Goal: Task Accomplishment & Management: Manage account settings

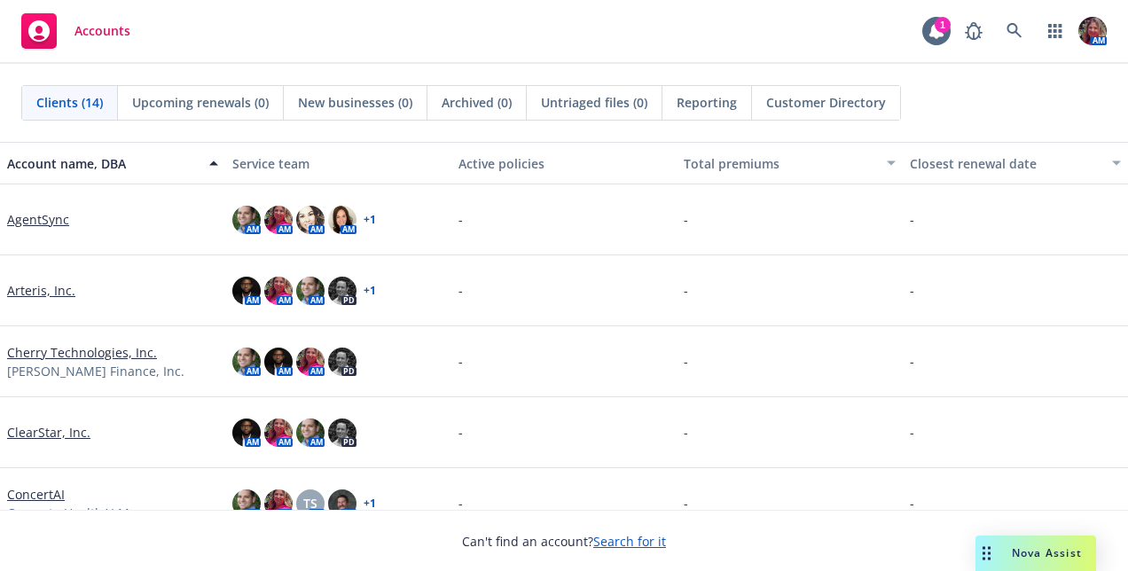
click at [35, 221] on link "AgentSync" at bounding box center [38, 219] width 62 height 19
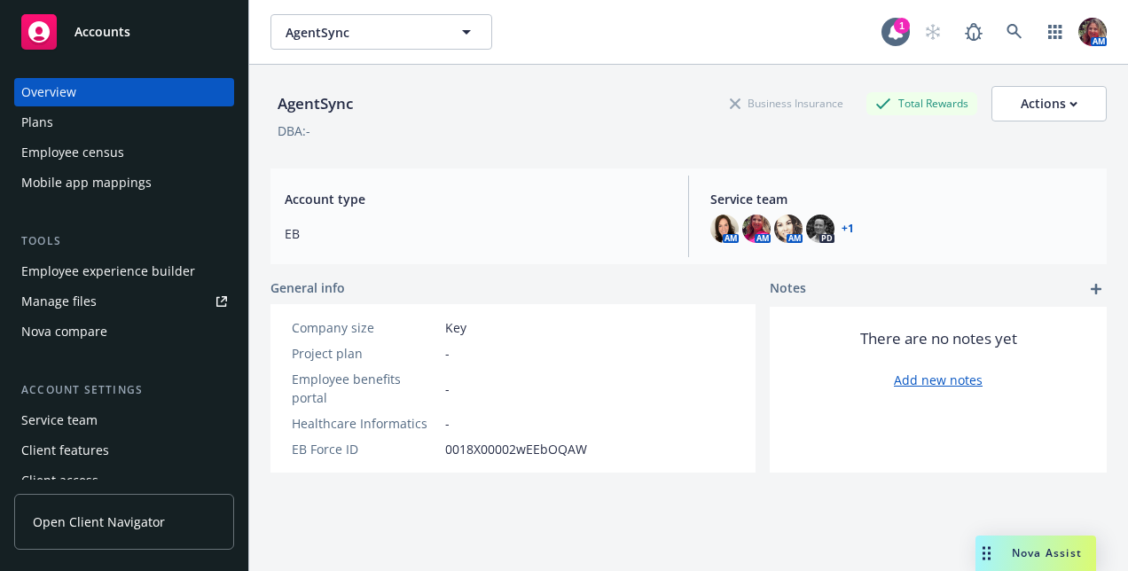
click at [138, 323] on div "Nova compare" at bounding box center [124, 331] width 206 height 28
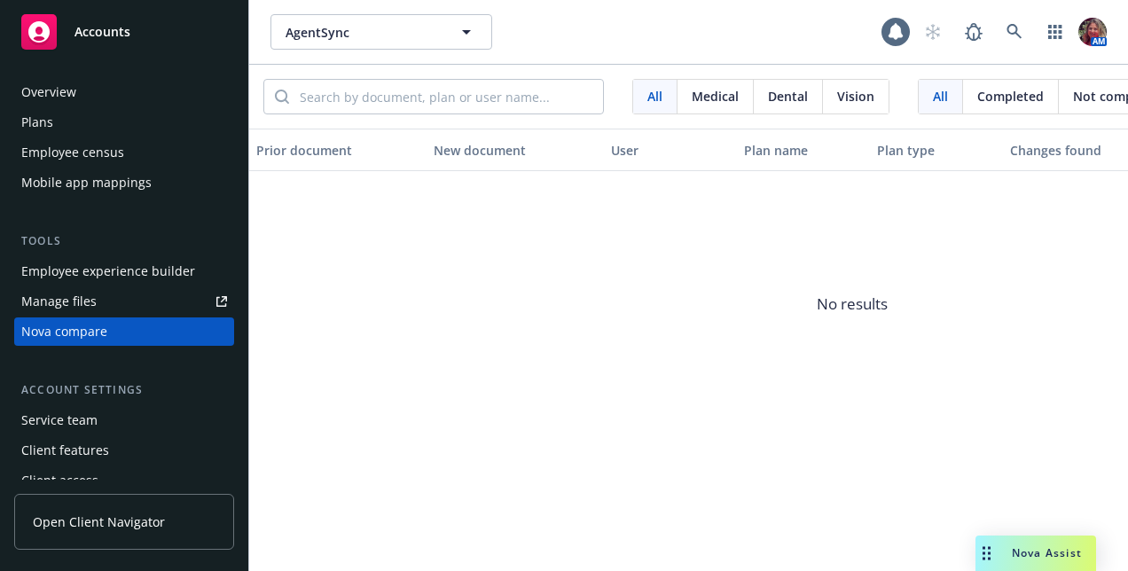
scroll to position [14, 0]
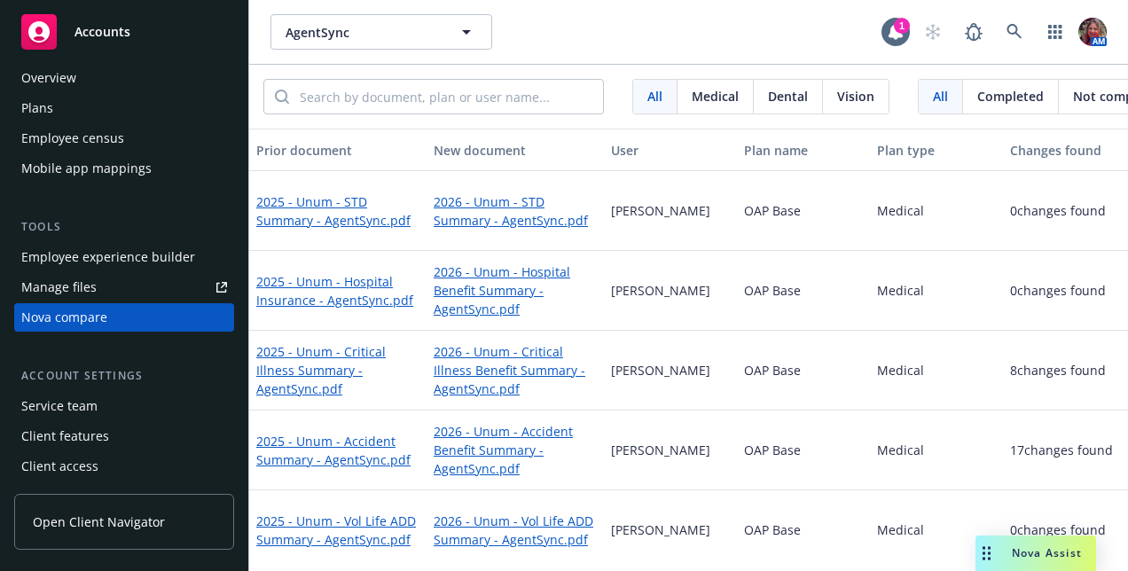
click at [142, 261] on div "Employee experience builder" at bounding box center [108, 257] width 174 height 28
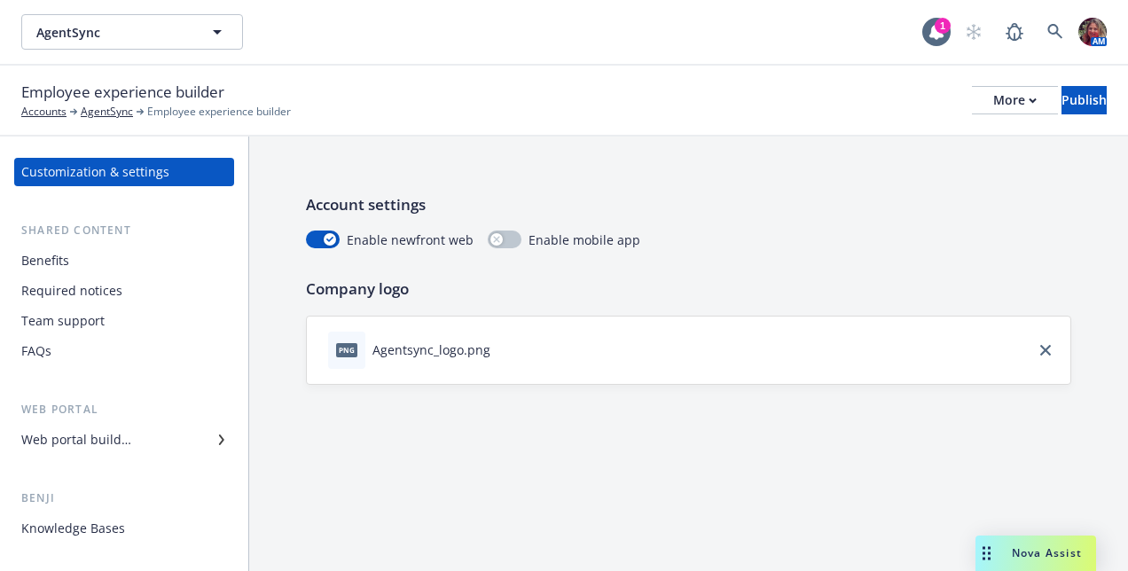
click at [62, 440] on div "Web portal builder" at bounding box center [76, 440] width 110 height 28
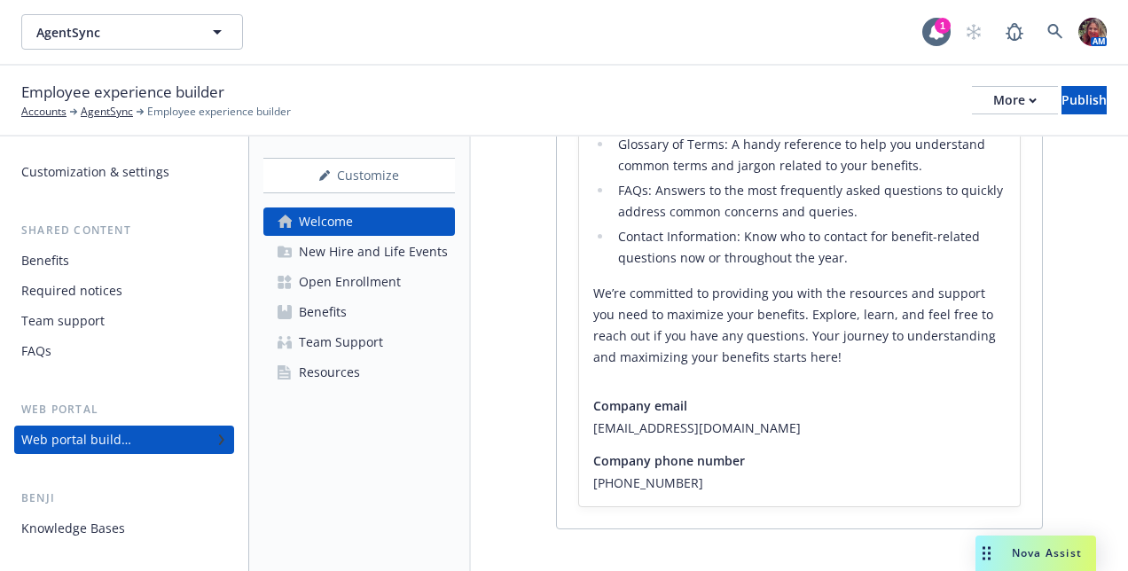
scroll to position [723, 0]
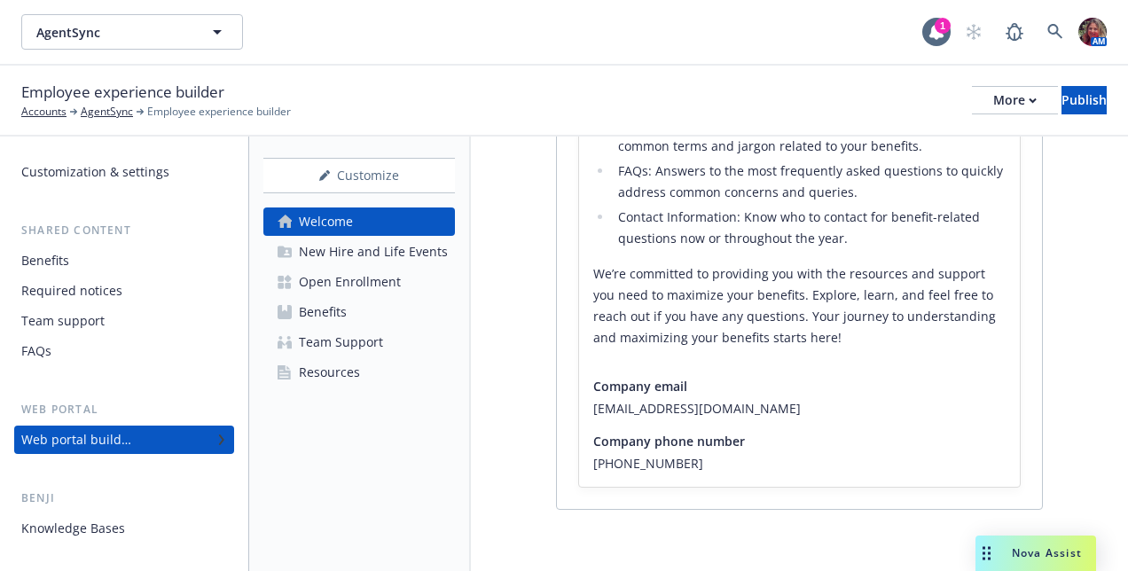
click at [339, 374] on div "Resources" at bounding box center [329, 372] width 61 height 28
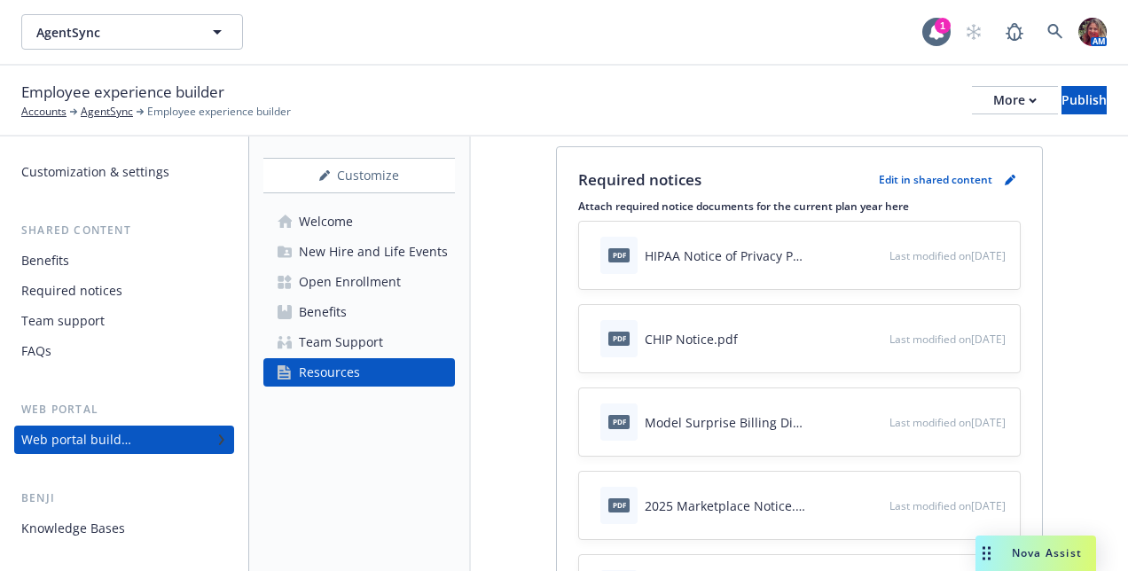
scroll to position [255, 0]
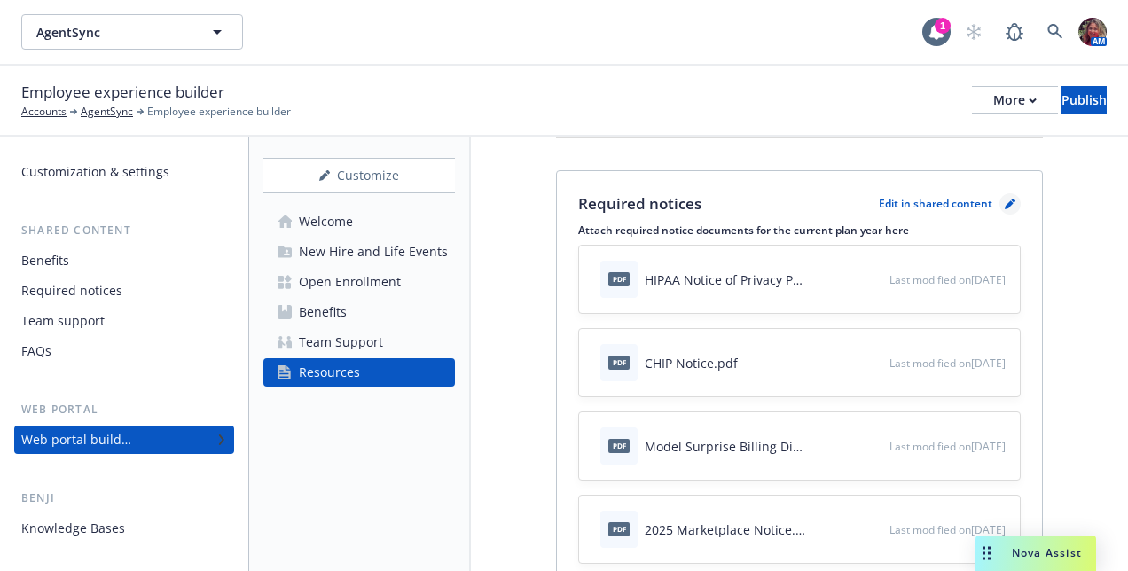
click at [1005, 199] on icon "pencil" at bounding box center [1010, 204] width 11 height 11
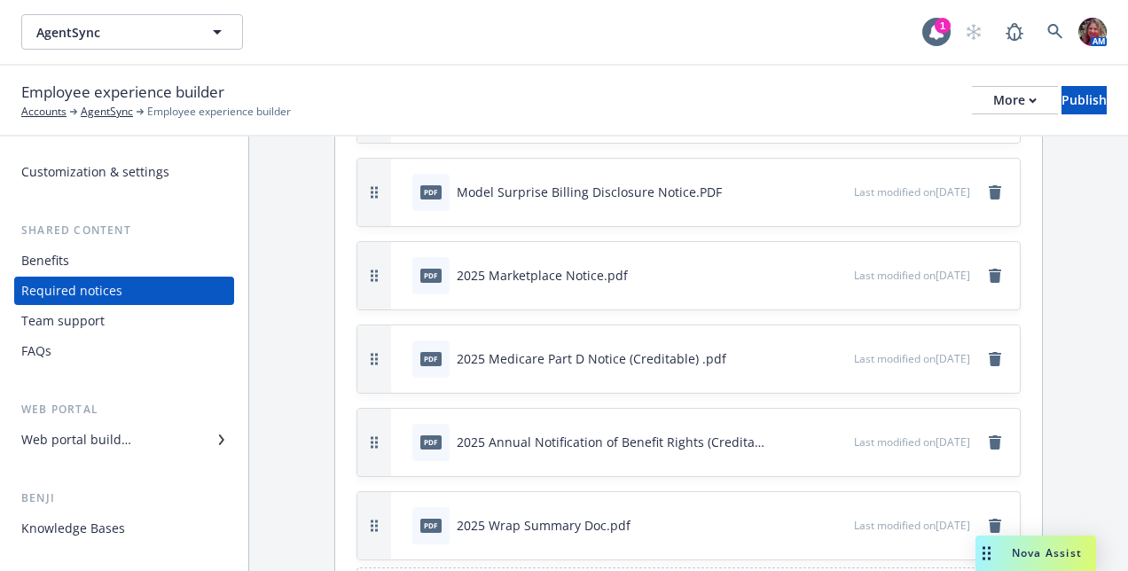
scroll to position [398, 0]
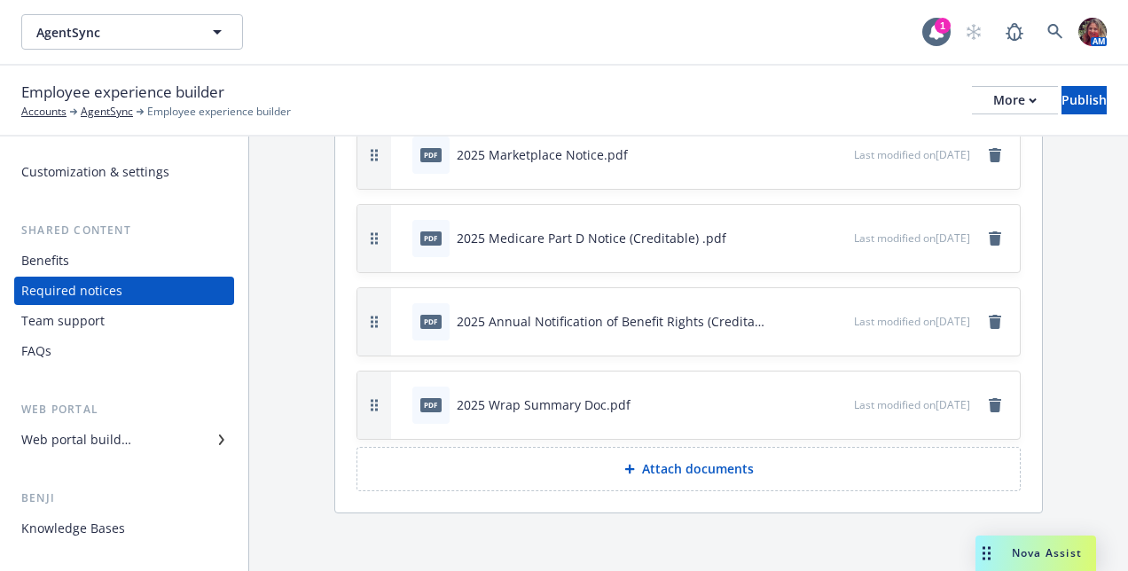
click at [642, 460] on p "Attach documents" at bounding box center [698, 469] width 112 height 18
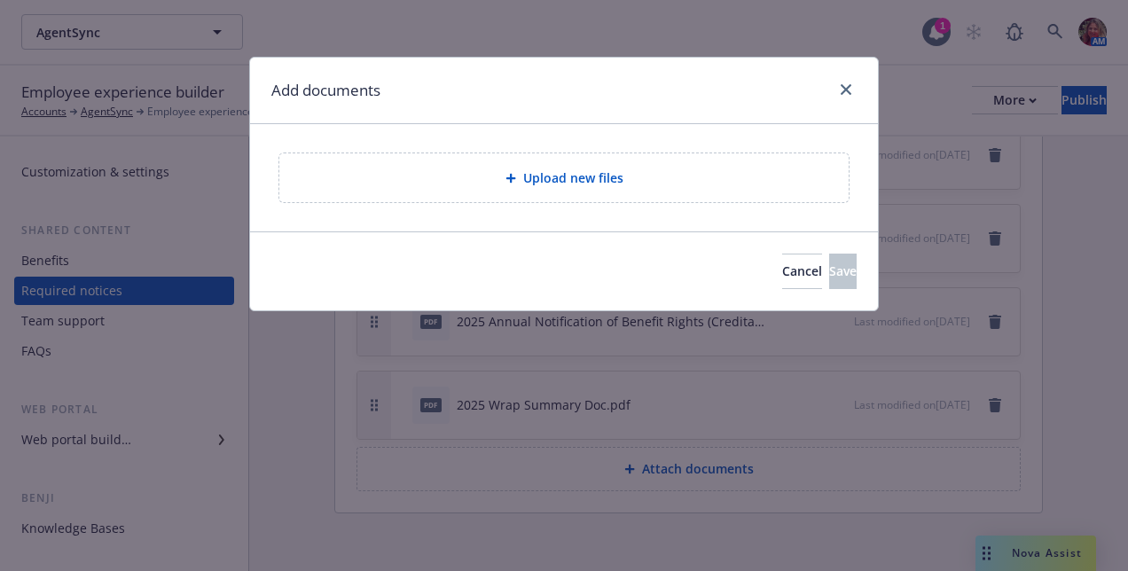
click at [592, 193] on div "Upload new files" at bounding box center [563, 177] width 569 height 49
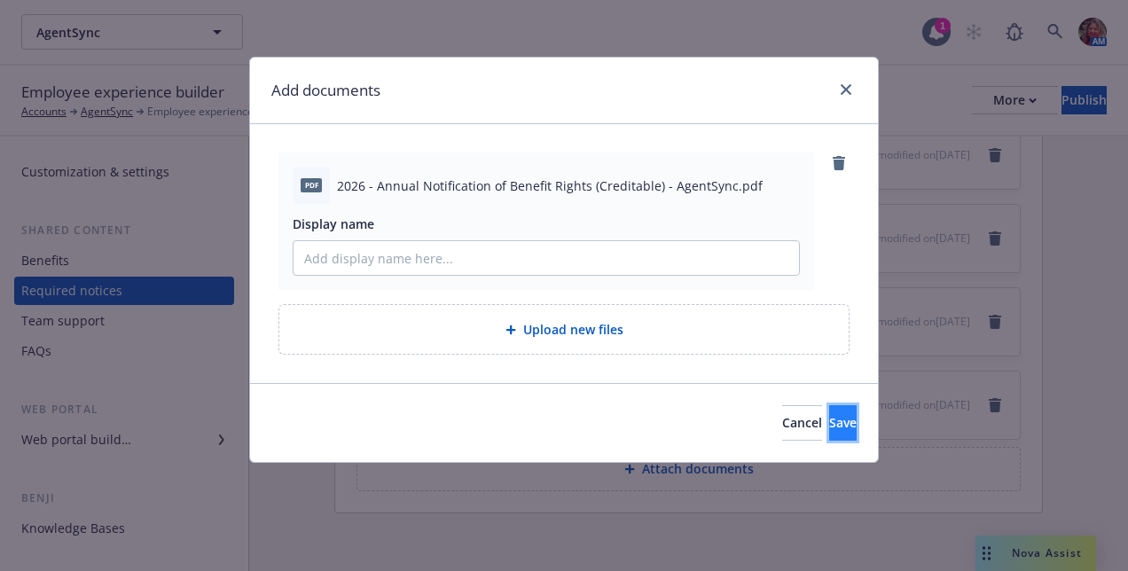
click at [845, 418] on button "Save" at bounding box center [842, 422] width 27 height 35
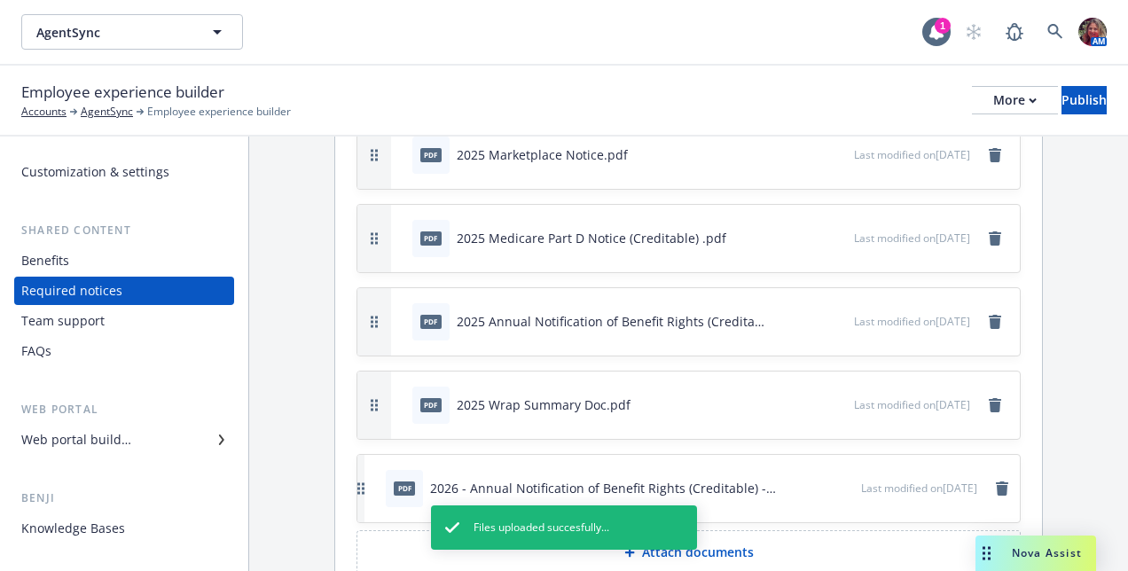
click at [845, 418] on div "pdf 2025 Wrap Summary Doc.pdf Last modified on 07/13/2025" at bounding box center [705, 405] width 629 height 67
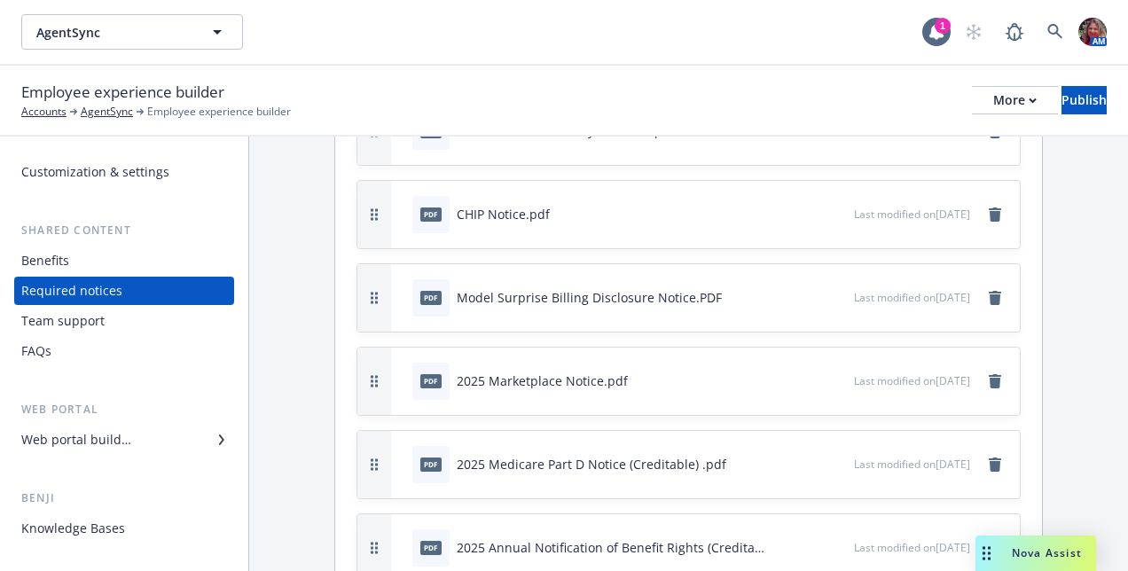
scroll to position [0, 0]
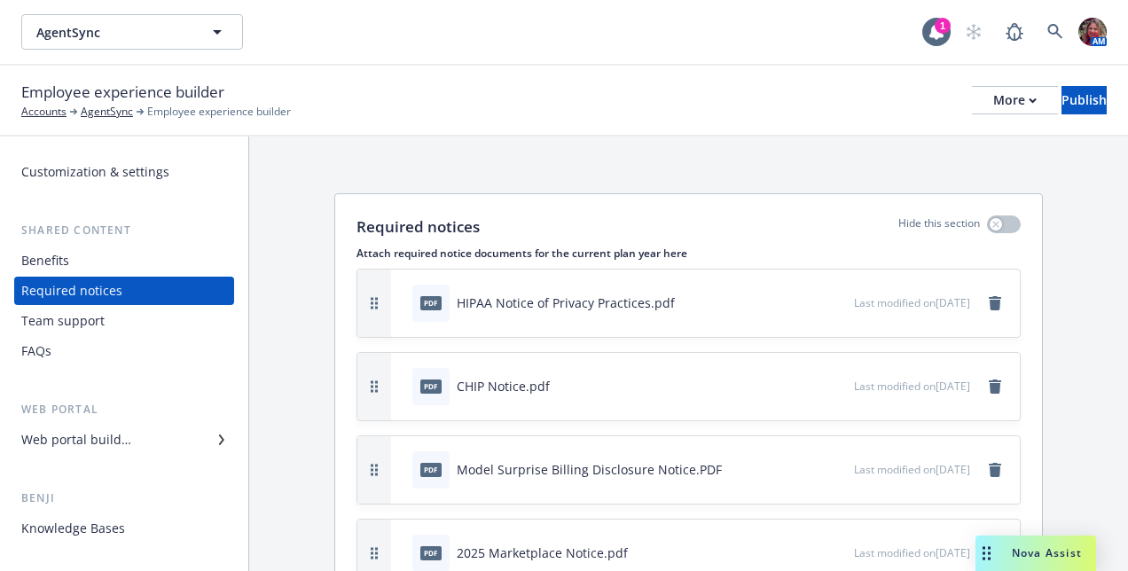
click at [216, 435] on icon at bounding box center [221, 440] width 11 height 11
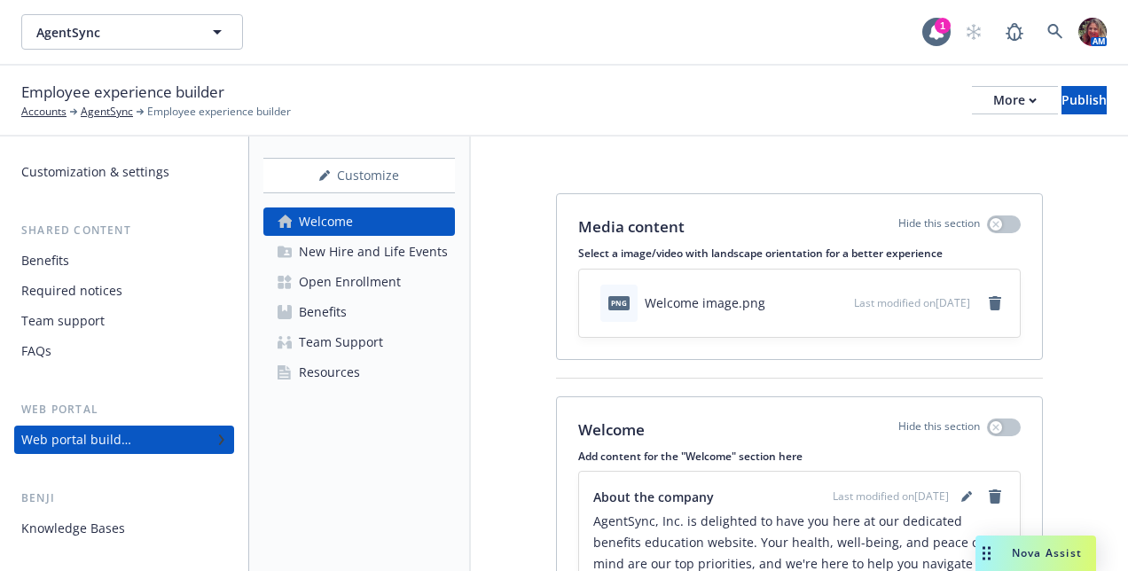
click at [385, 372] on link "Resources" at bounding box center [359, 372] width 192 height 28
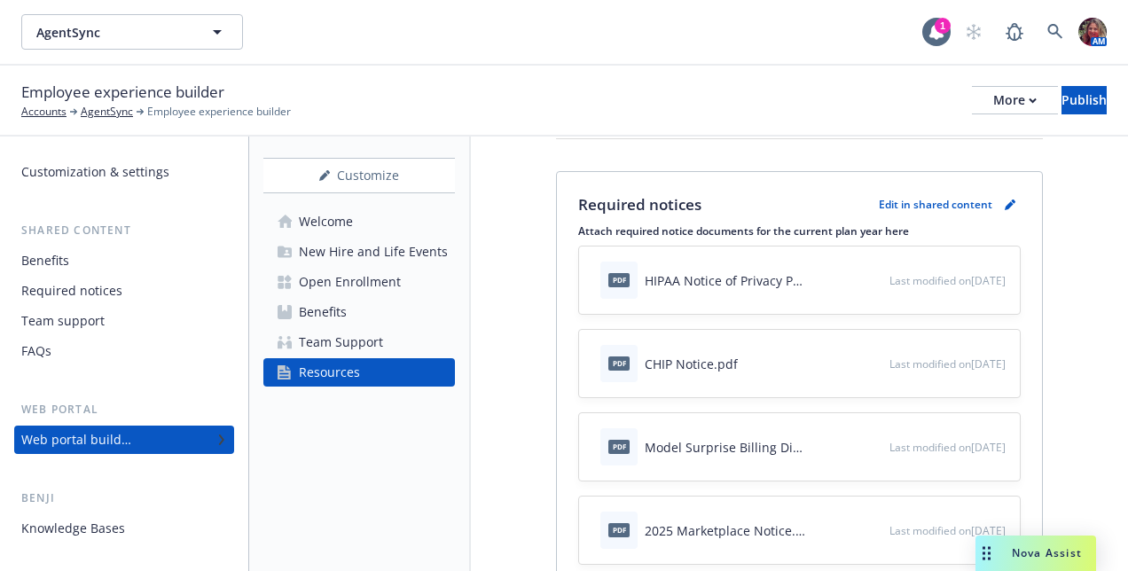
scroll to position [154, 0]
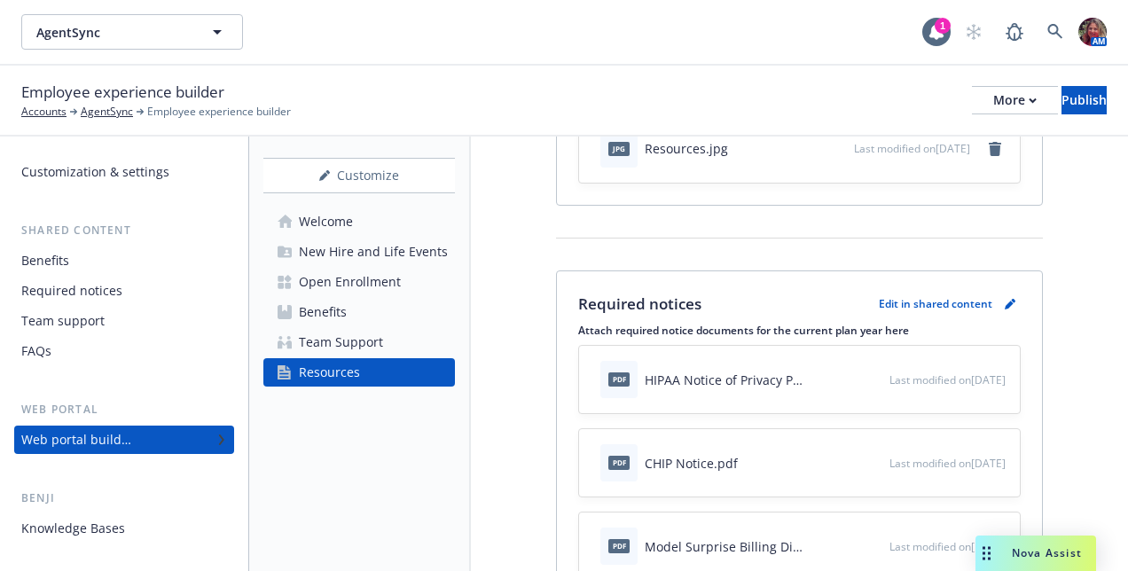
click at [364, 348] on div "Team Support" at bounding box center [341, 342] width 84 height 28
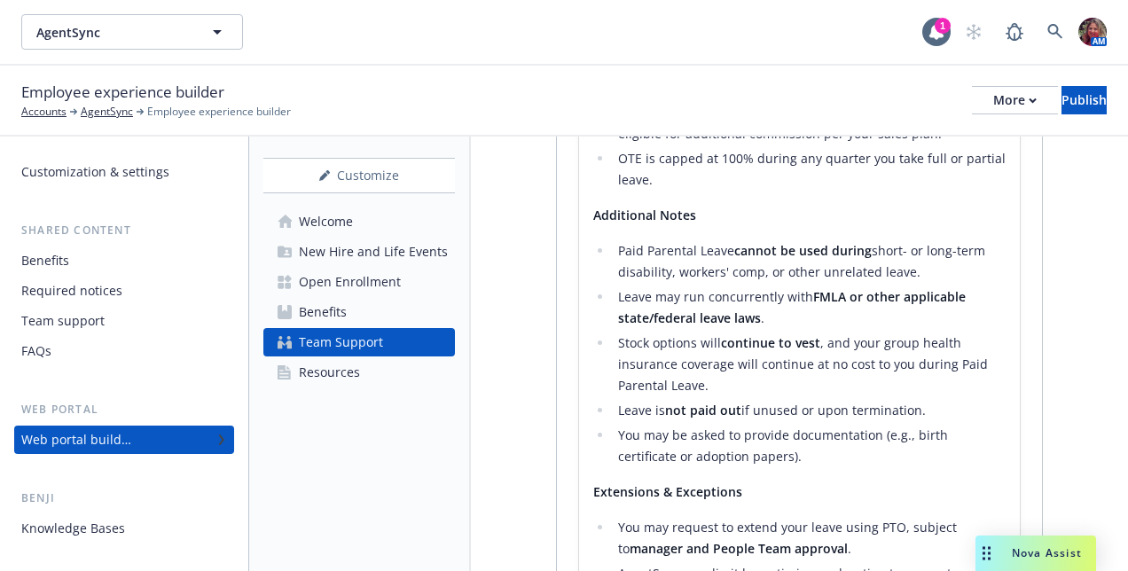
scroll to position [3726, 0]
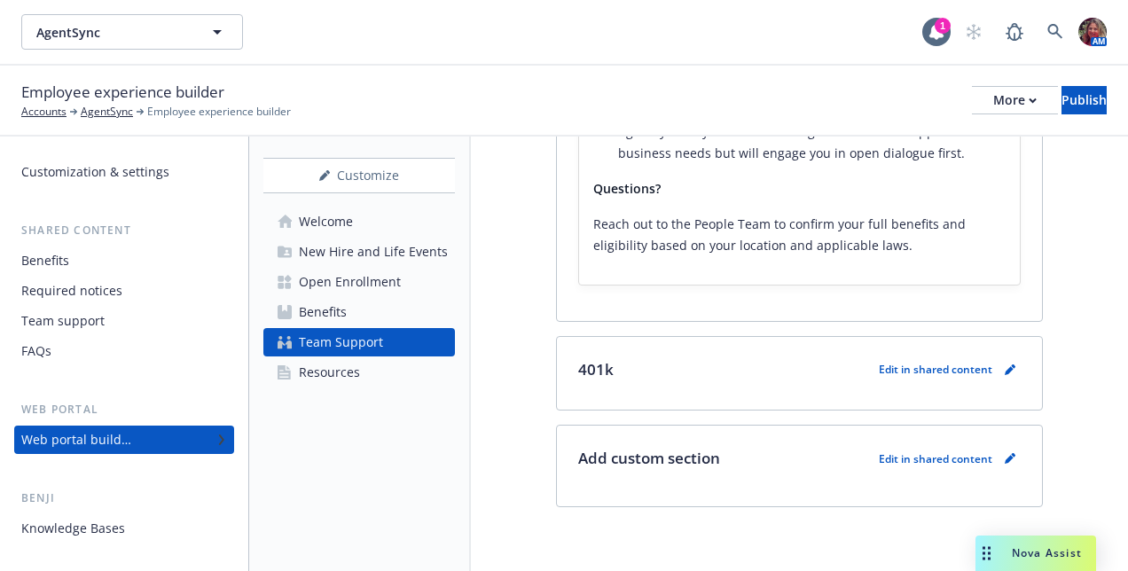
click at [322, 309] on div "Benefits" at bounding box center [323, 312] width 48 height 28
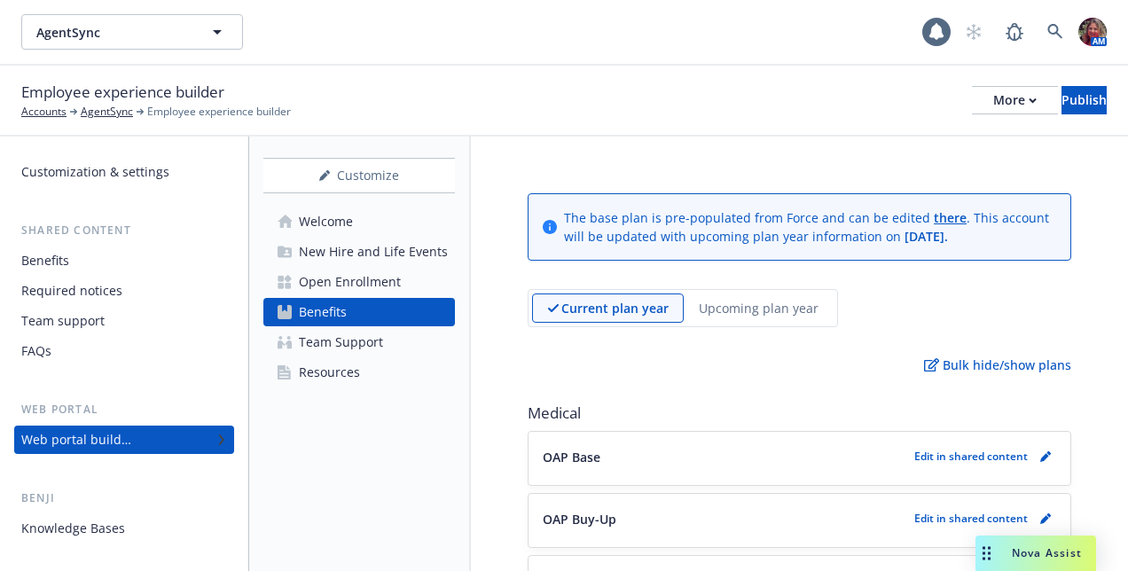
click at [325, 291] on div "Open Enrollment" at bounding box center [350, 282] width 102 height 28
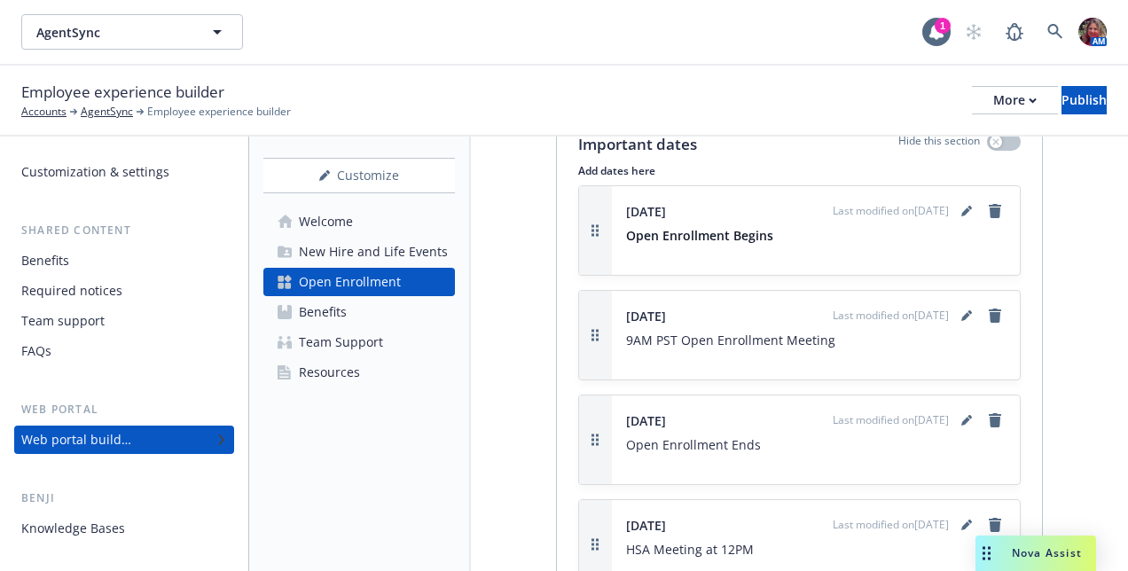
scroll to position [3113, 0]
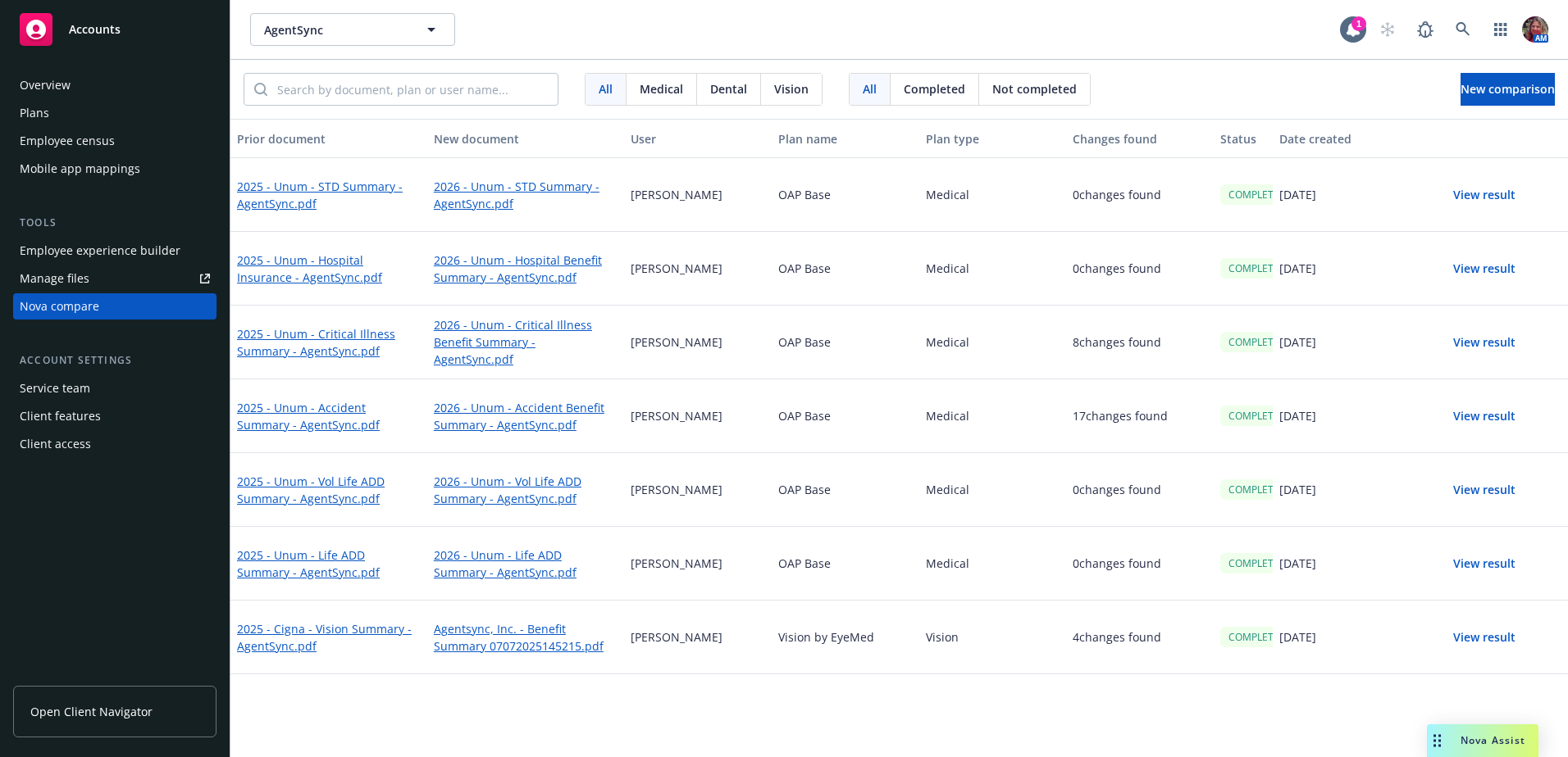
click at [92, 111] on div "Plans" at bounding box center [115, 113] width 190 height 26
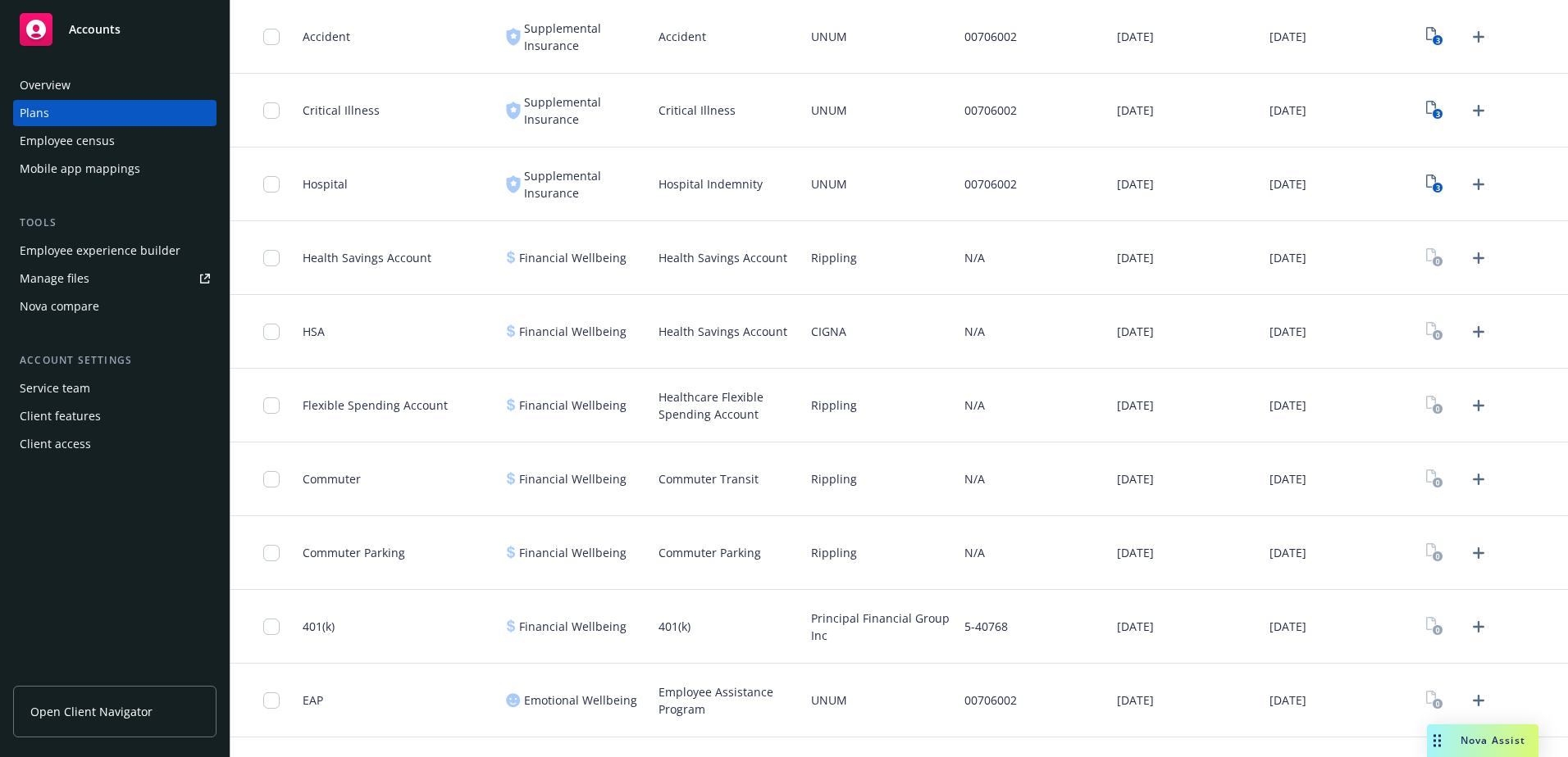
scroll to position [870, 0]
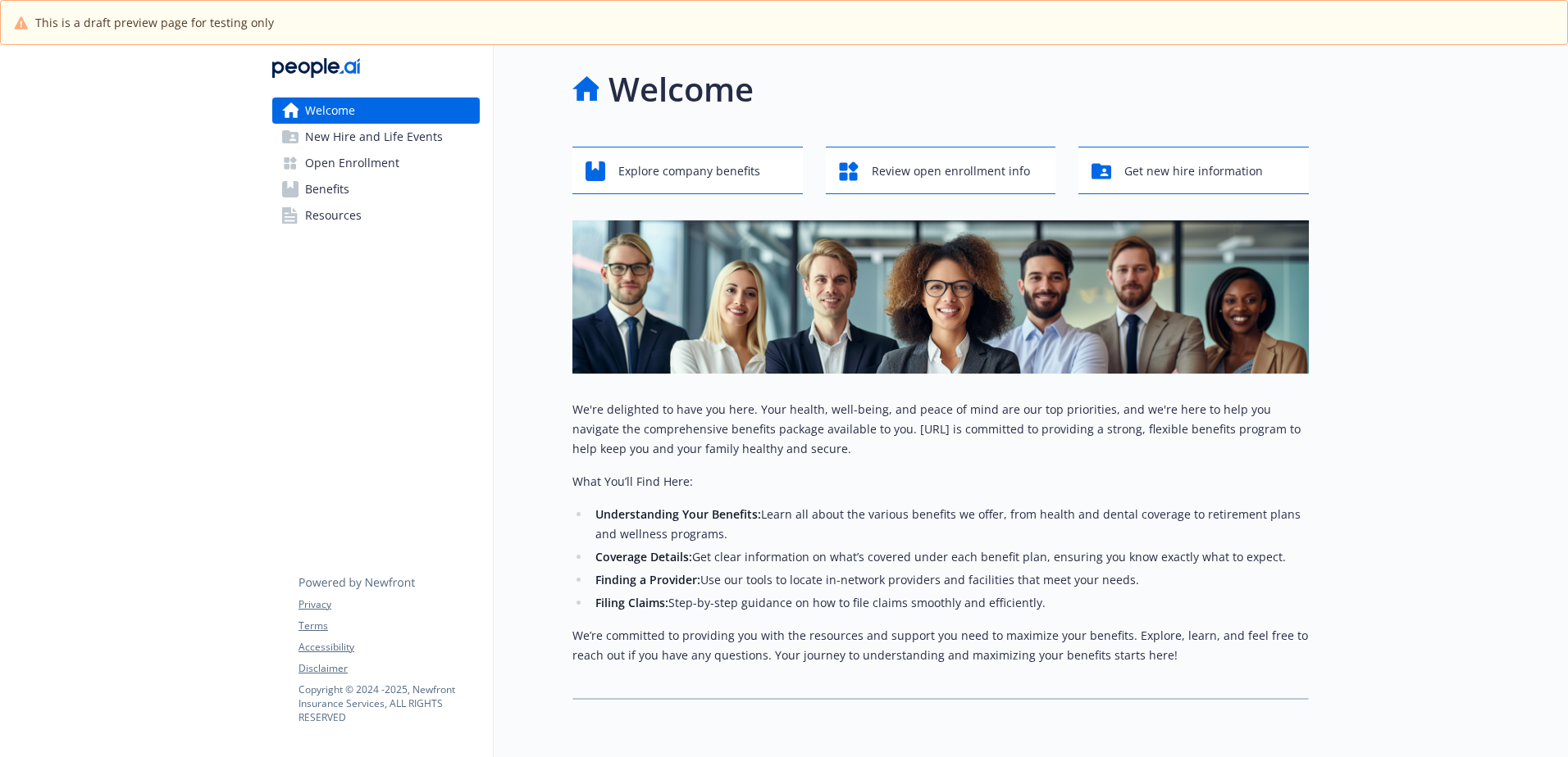
click at [337, 186] on span "Benefits" at bounding box center [327, 189] width 44 height 26
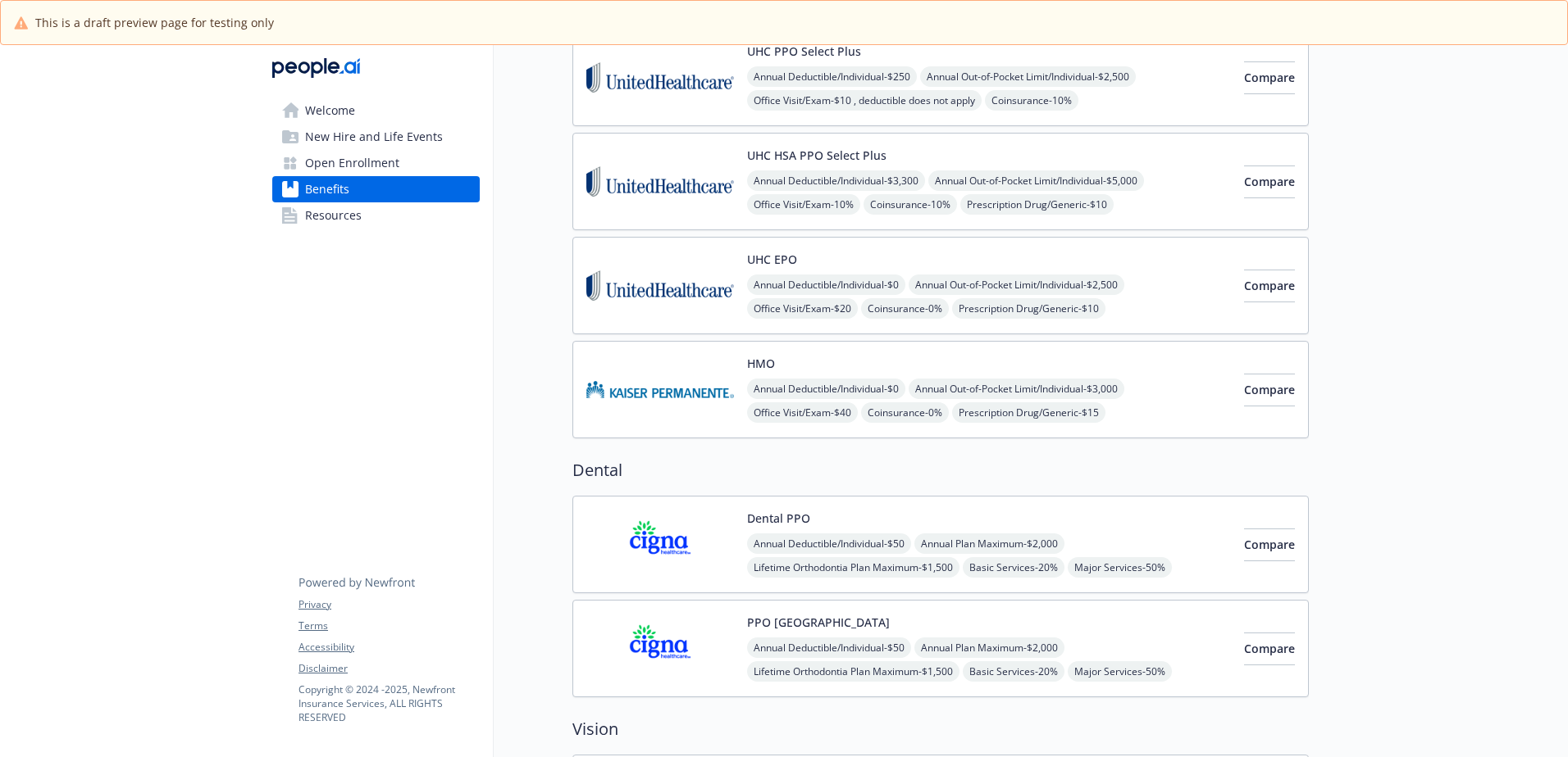
scroll to position [328, 0]
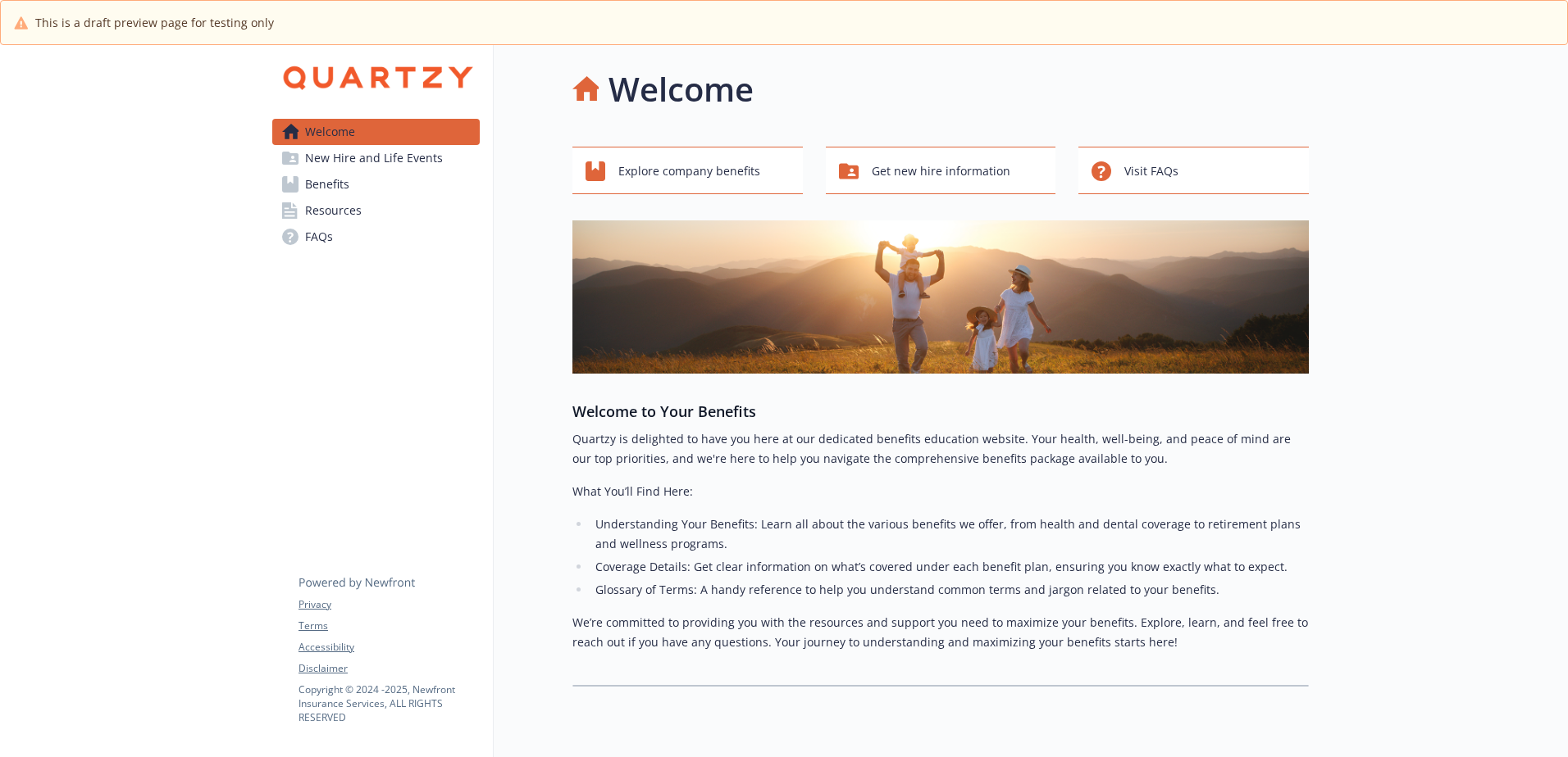
click at [333, 185] on span "Benefits" at bounding box center [327, 184] width 44 height 26
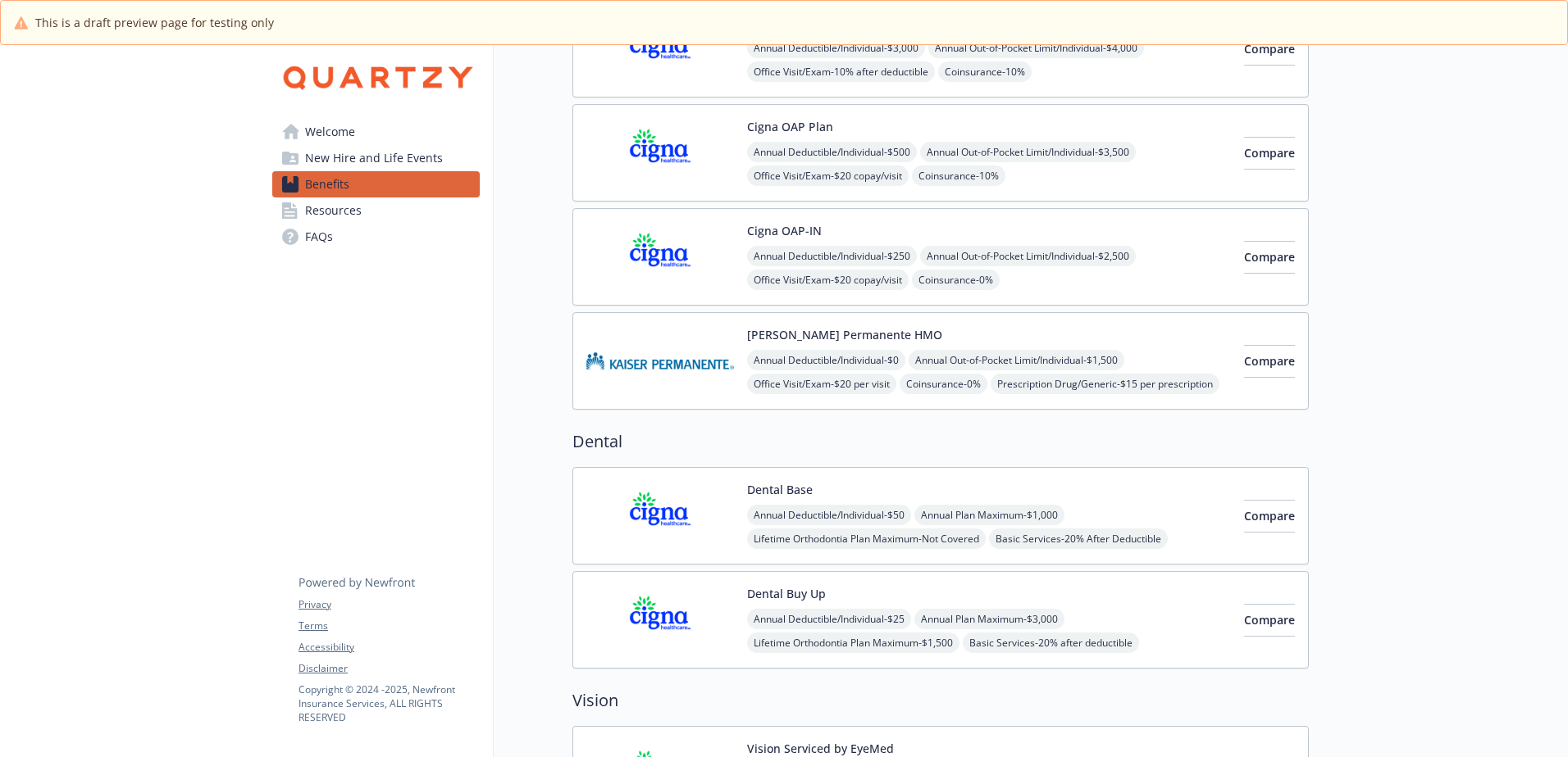
scroll to position [492, 0]
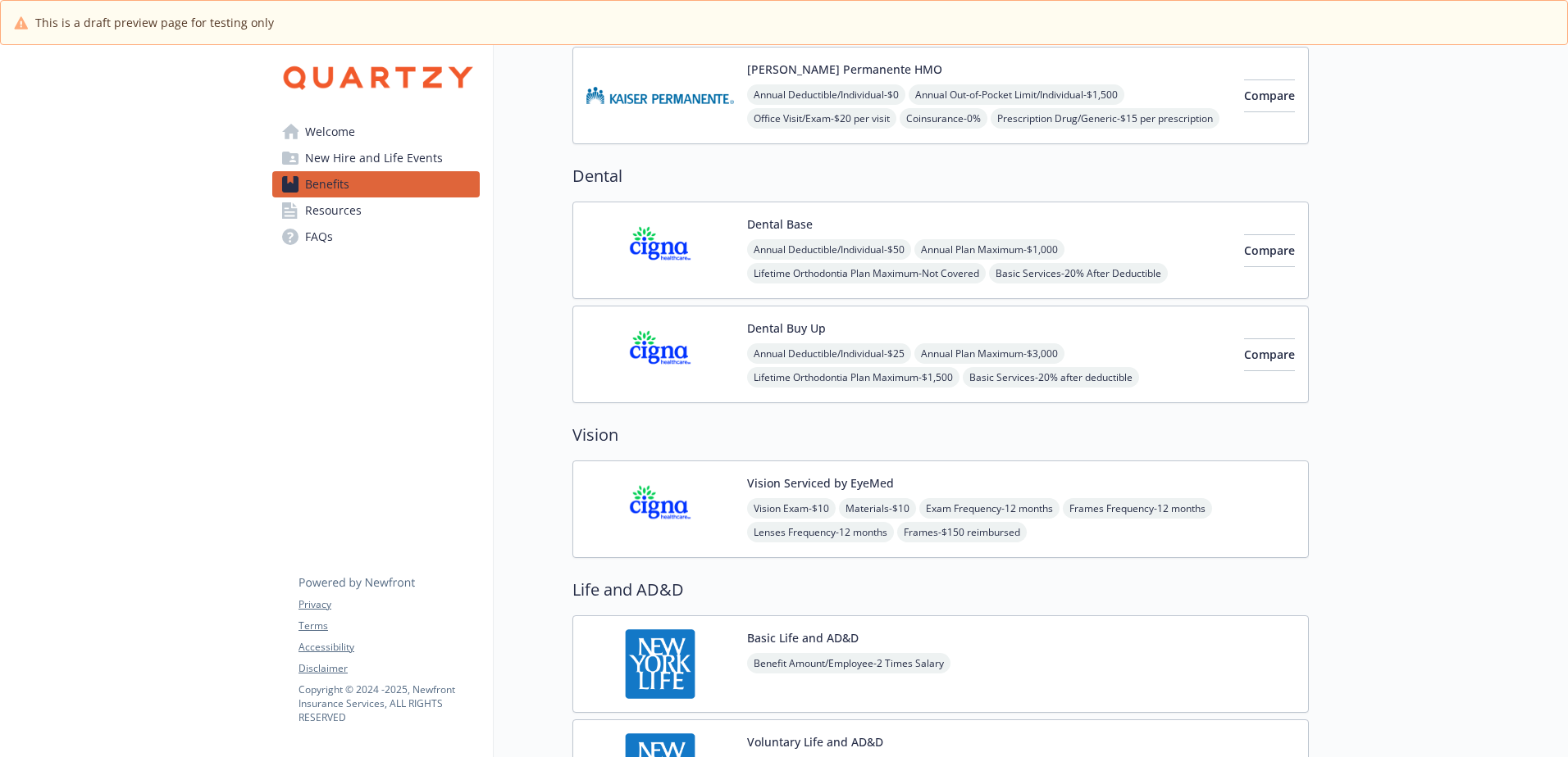
click at [655, 375] on img at bounding box center [660, 354] width 148 height 69
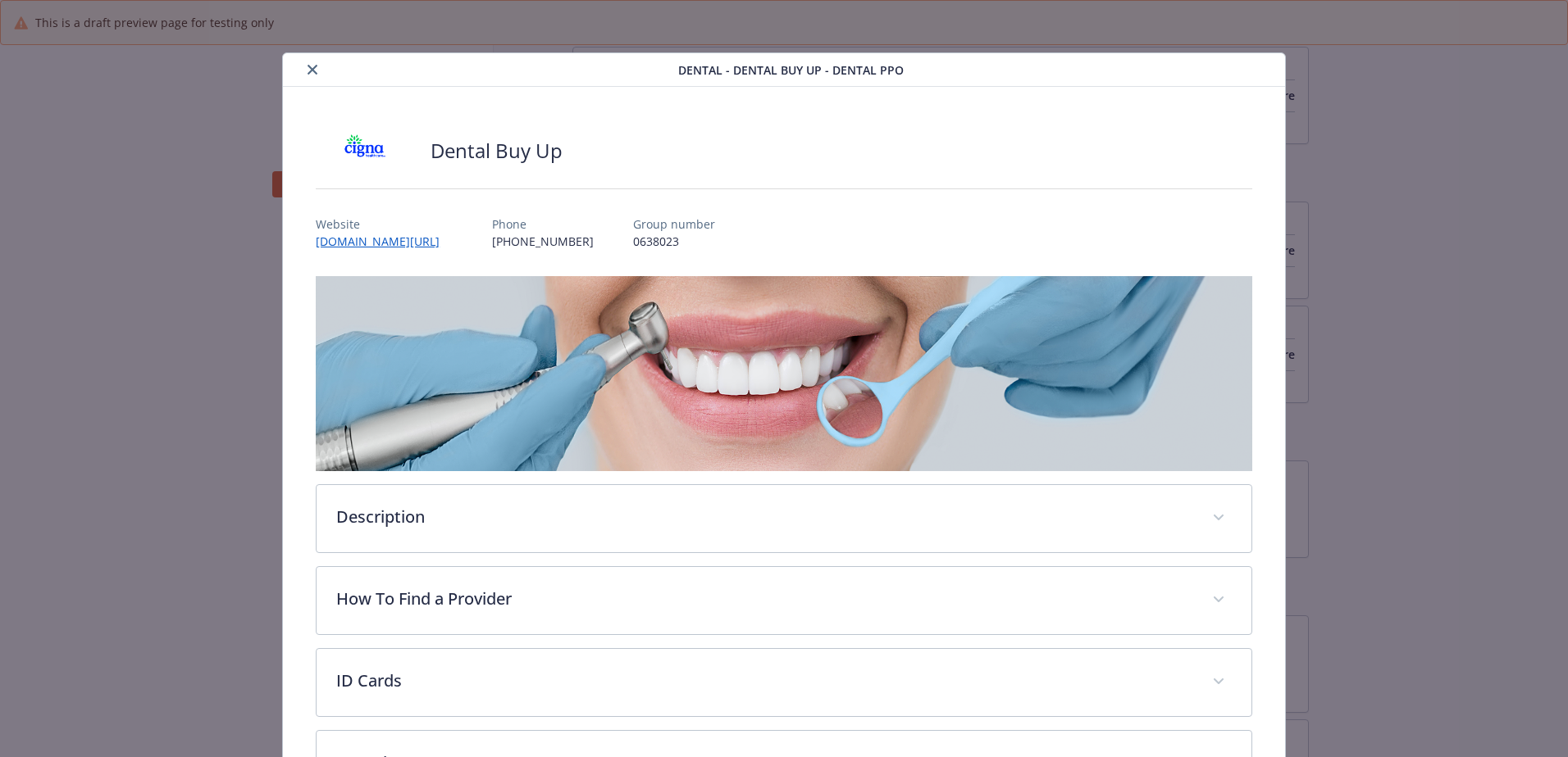
scroll to position [49, 0]
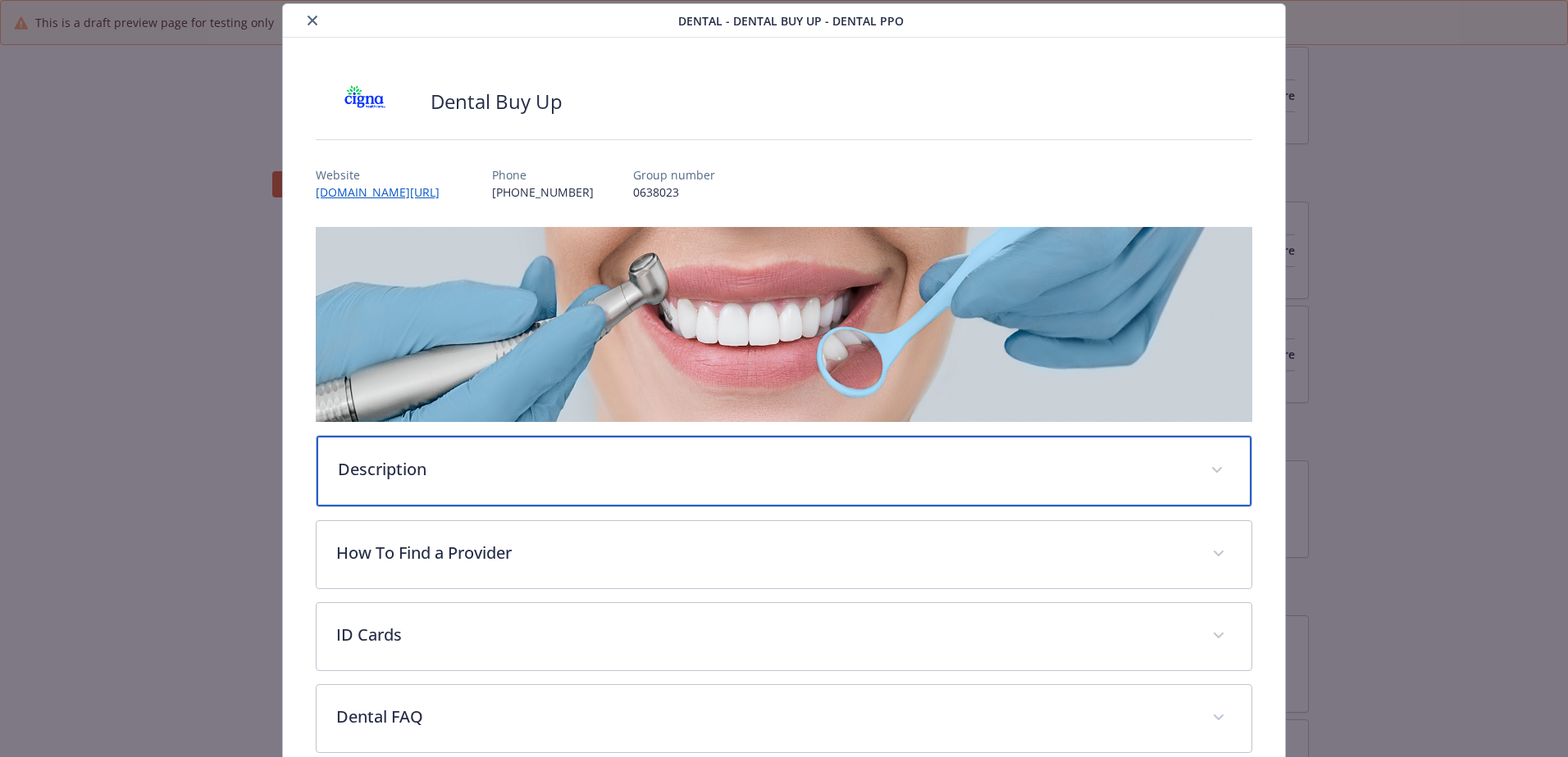
click at [530, 458] on p "Description" at bounding box center [764, 470] width 852 height 25
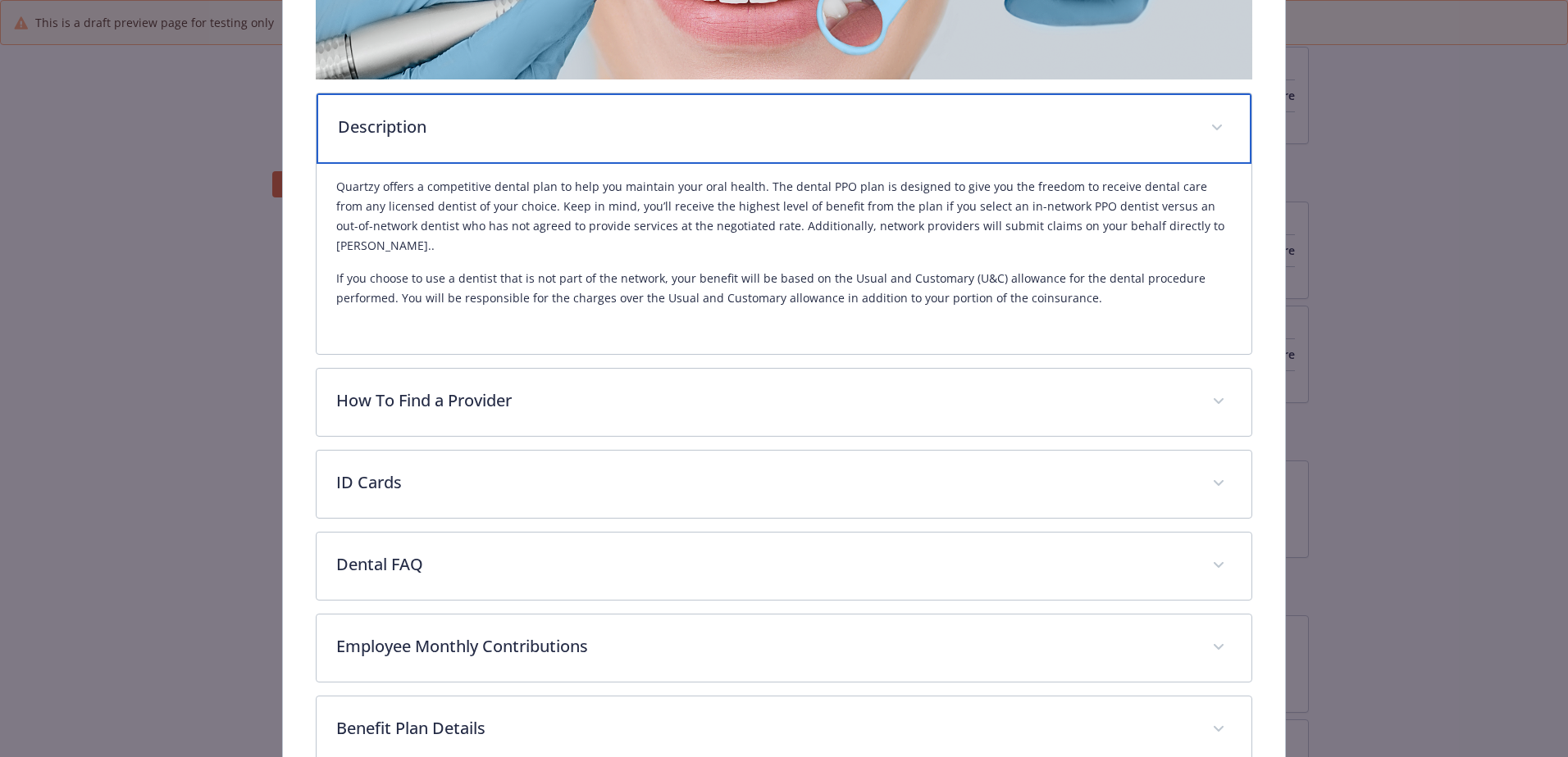
scroll to position [225, 0]
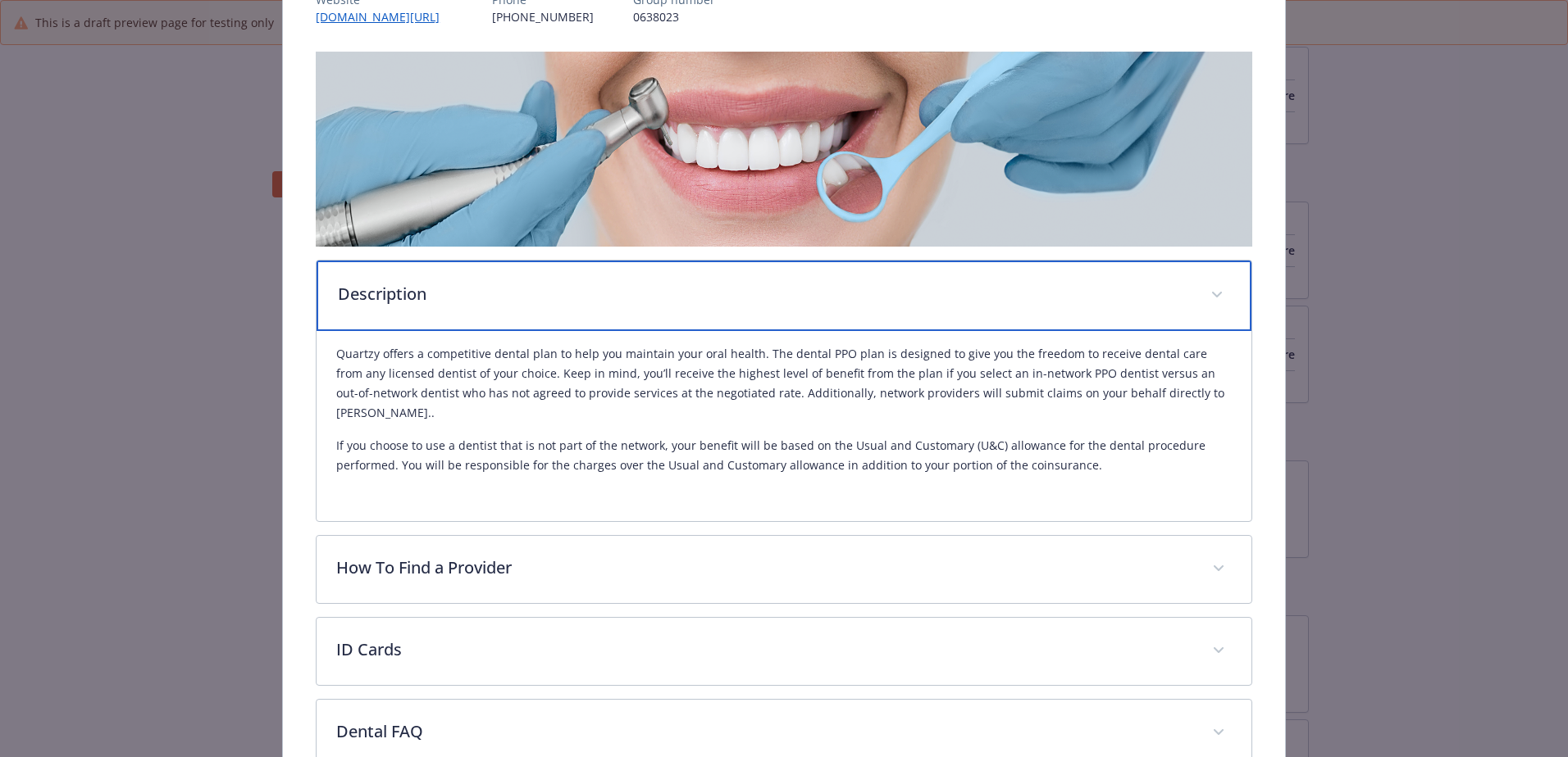
click at [642, 315] on div "Description" at bounding box center [783, 296] width 935 height 70
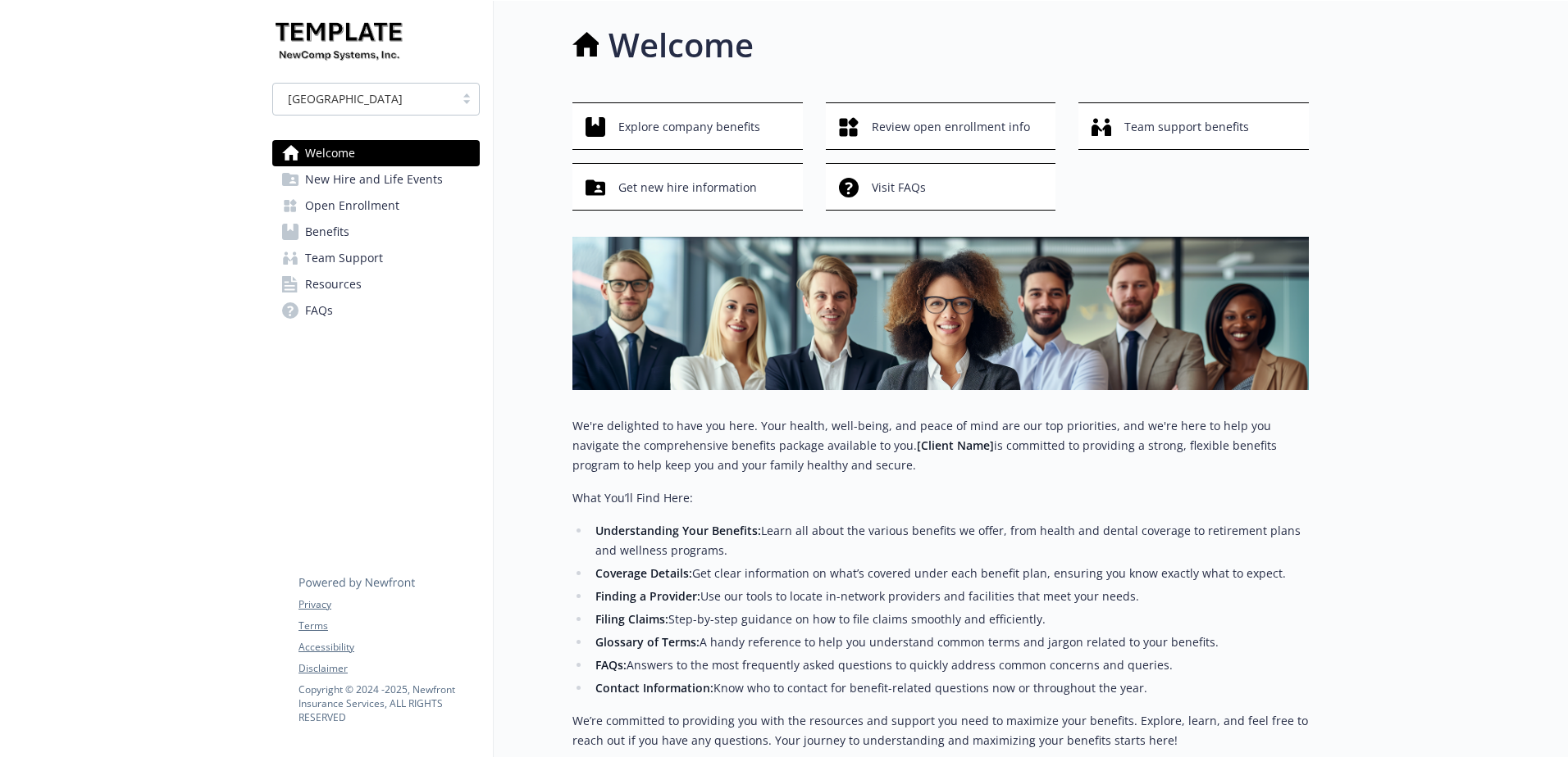
click at [334, 206] on span "Open Enrollment" at bounding box center [352, 205] width 94 height 26
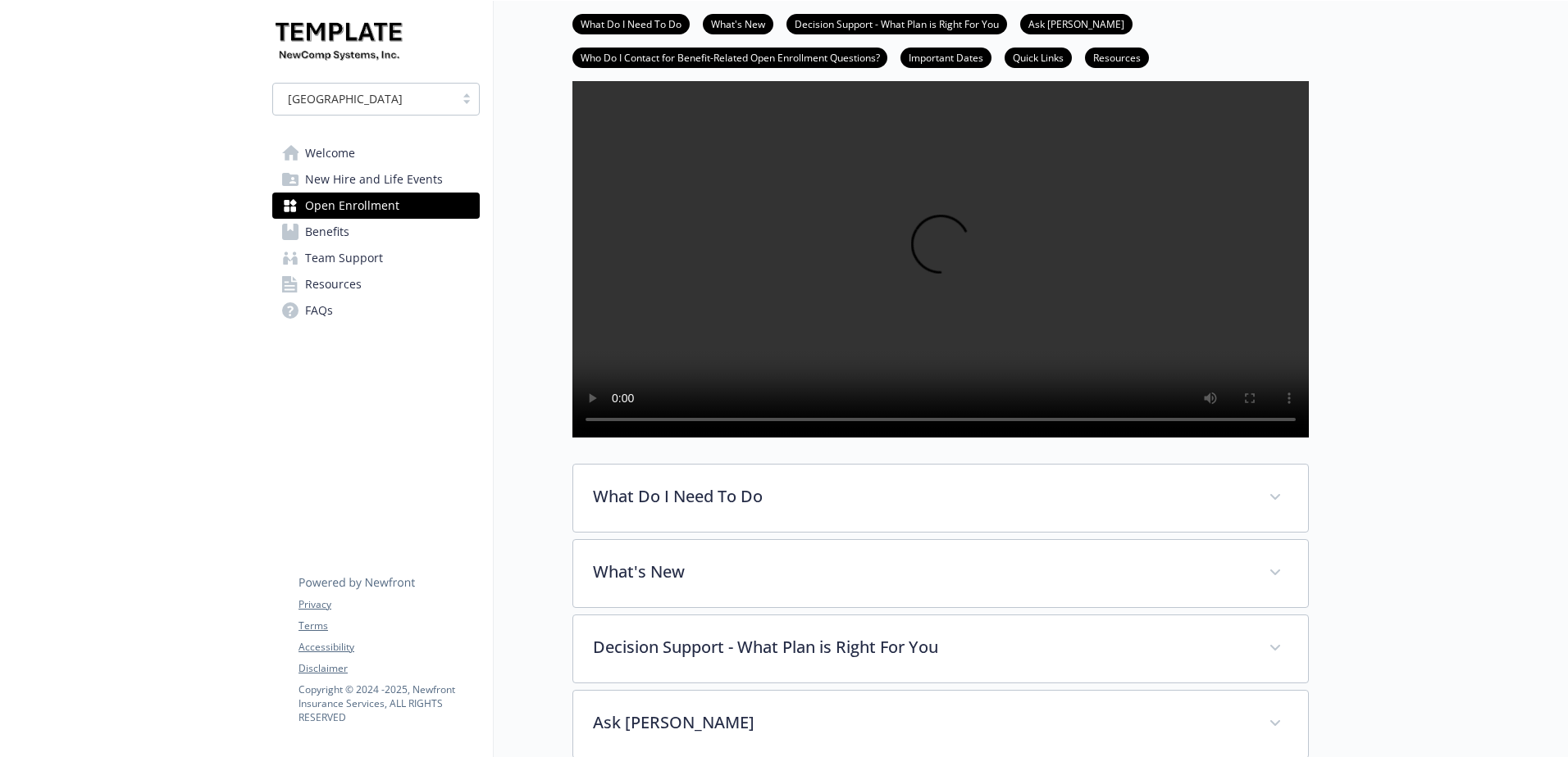
scroll to position [328, 0]
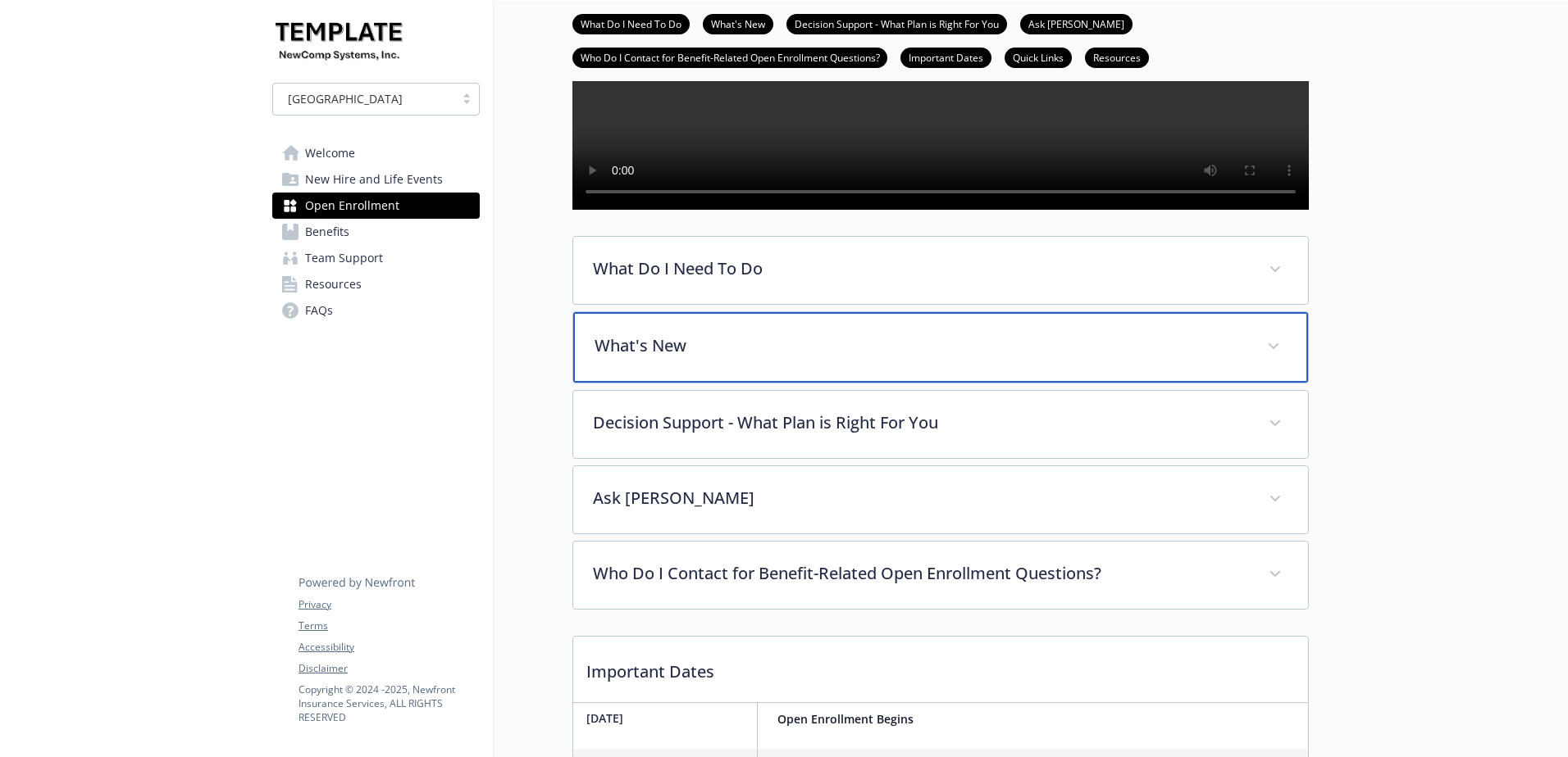
click at [647, 359] on p "What's New" at bounding box center [921, 346] width 653 height 25
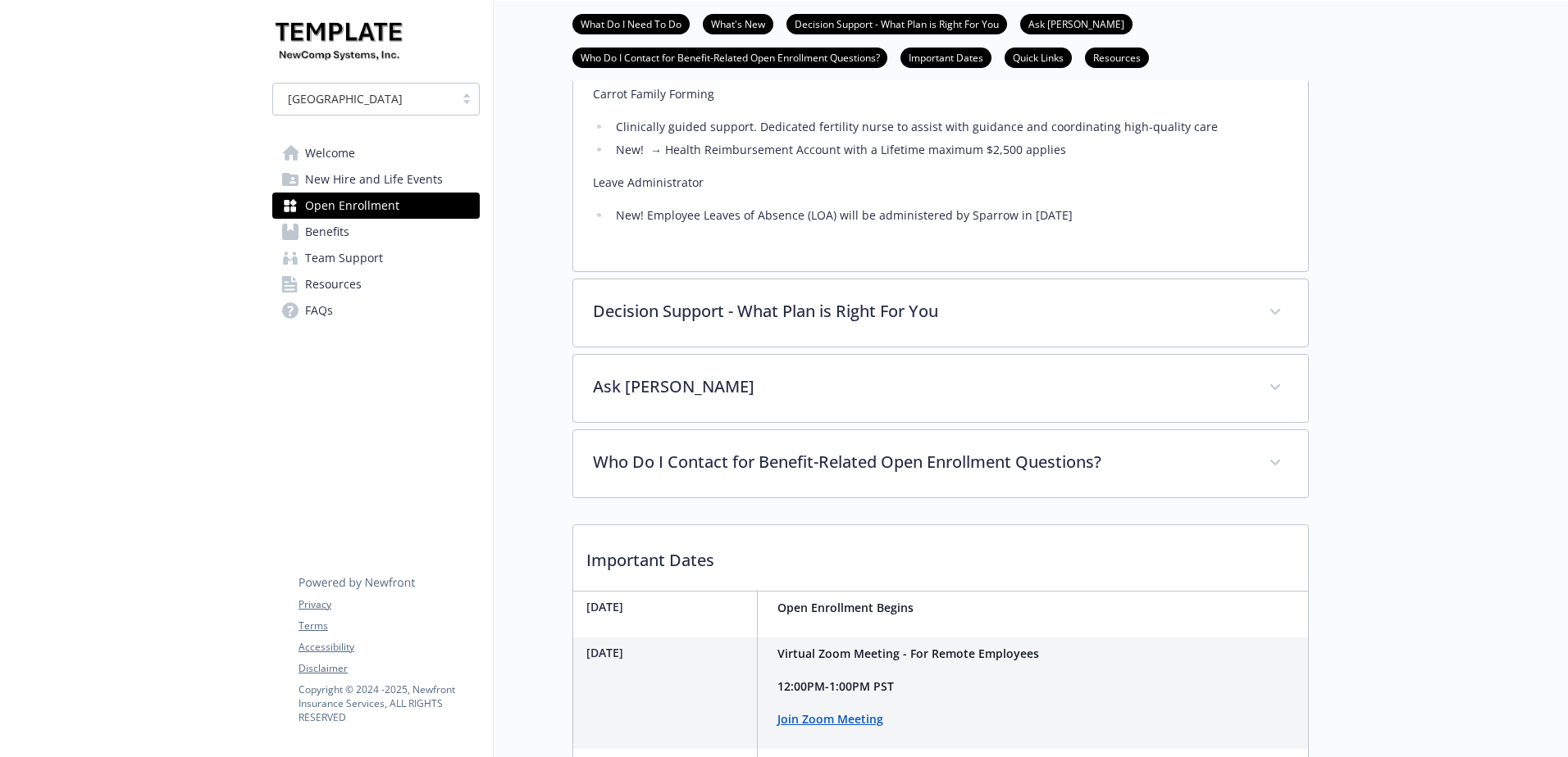
scroll to position [1394, 0]
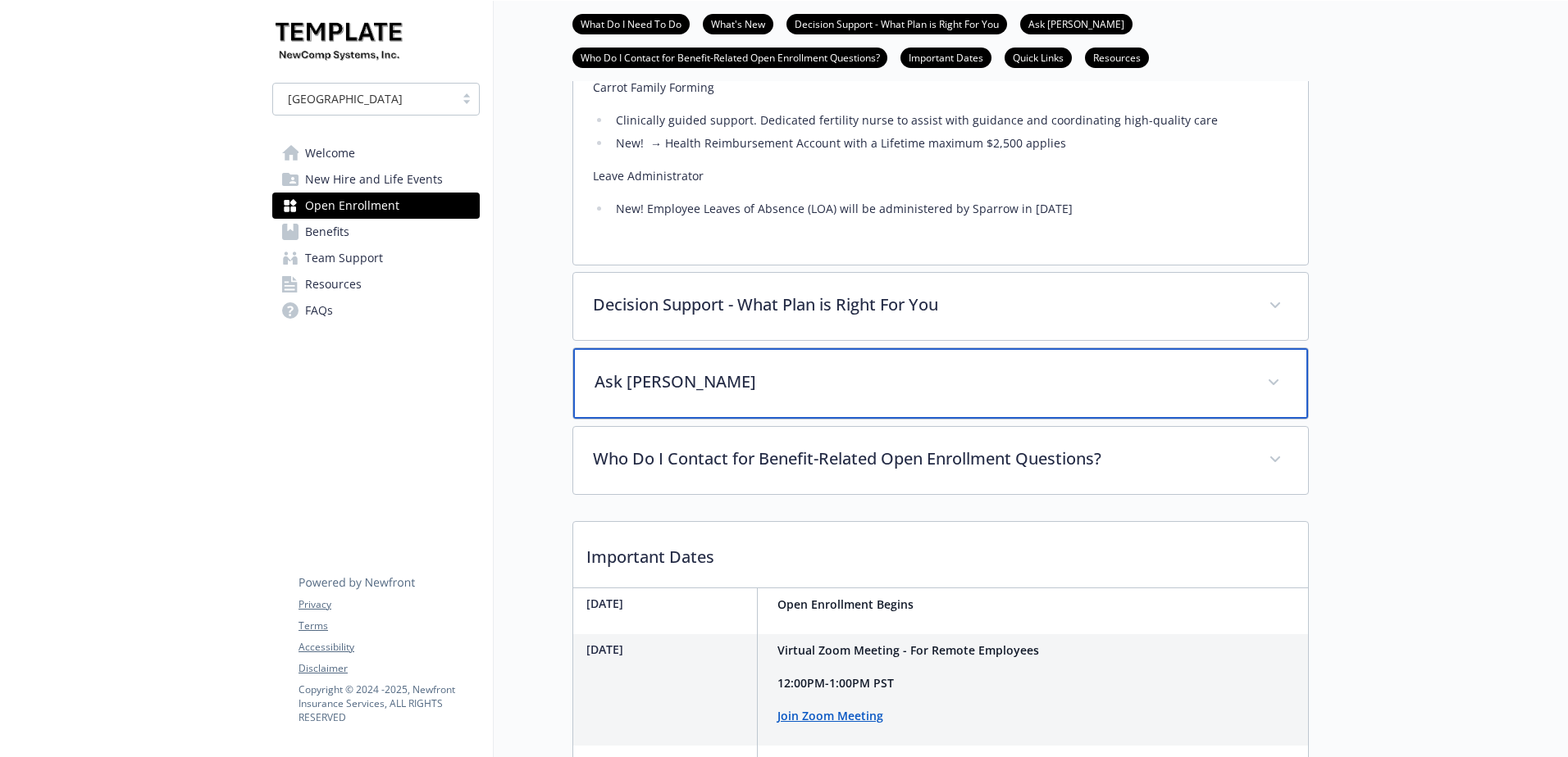
click at [657, 395] on p "Ask Benji" at bounding box center [921, 382] width 653 height 25
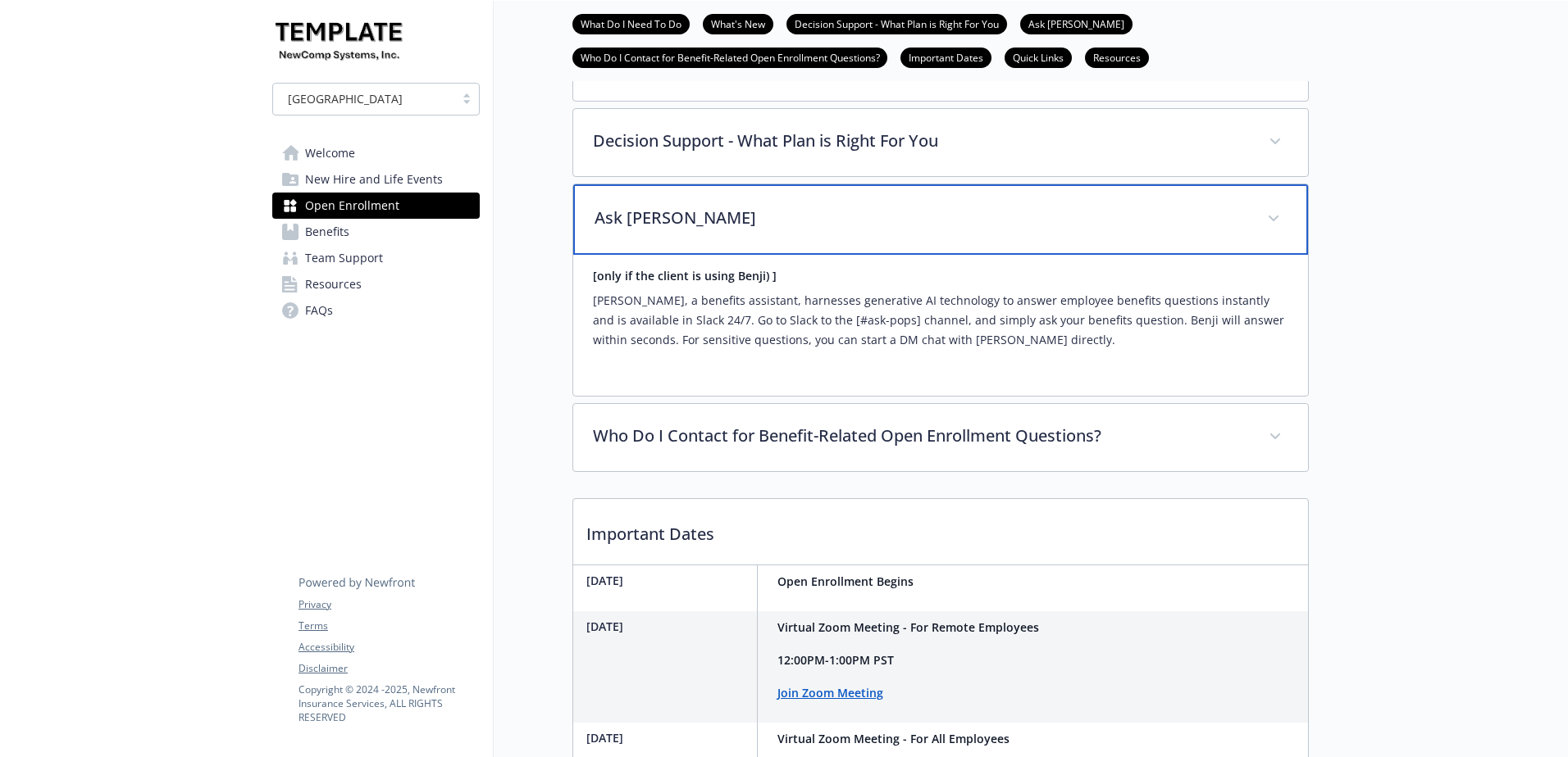
scroll to position [1640, 0]
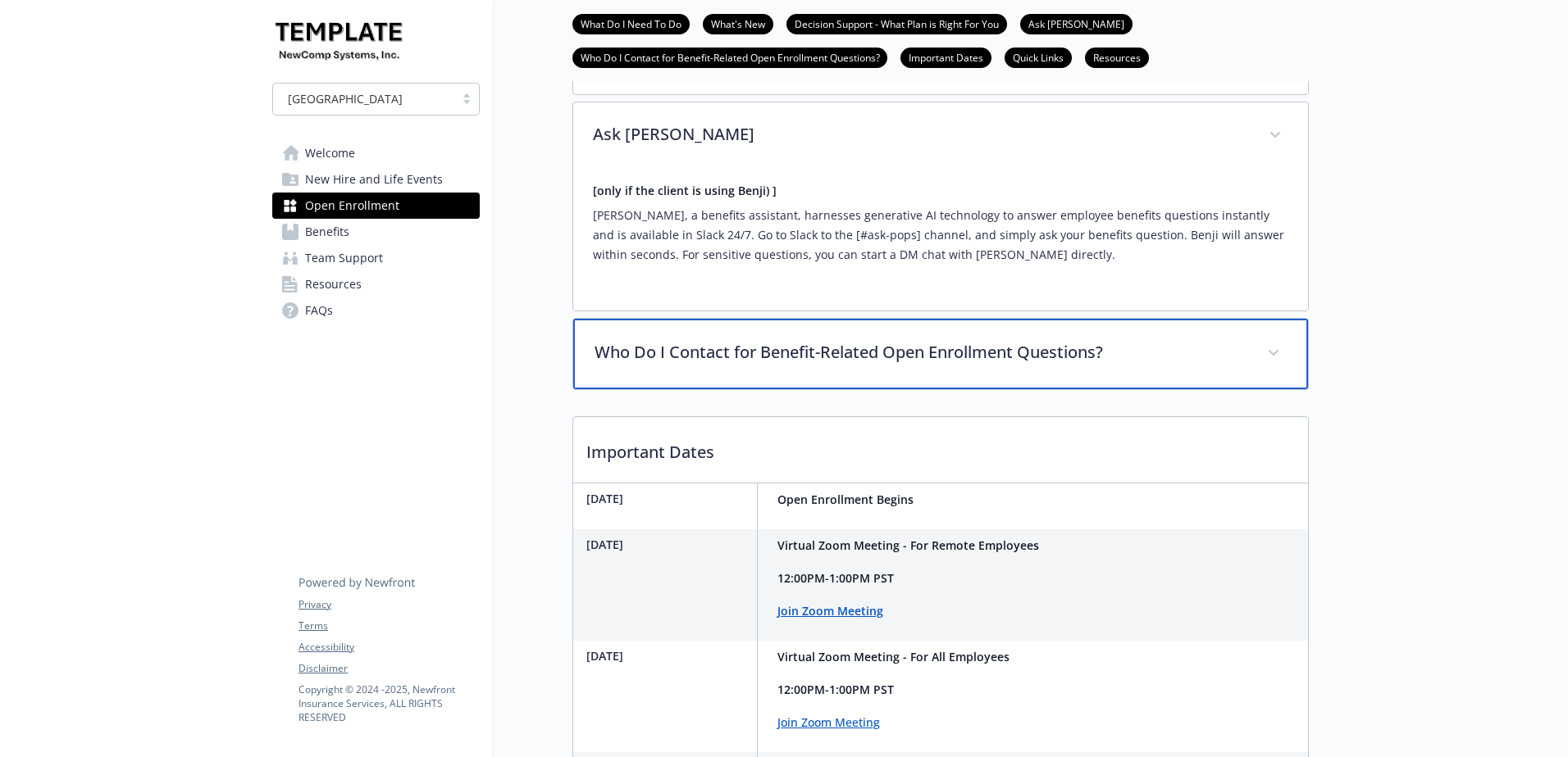
click at [861, 389] on div "Who Do I Contact for Benefit-Related Open Enrollment Questions?" at bounding box center [940, 354] width 735 height 70
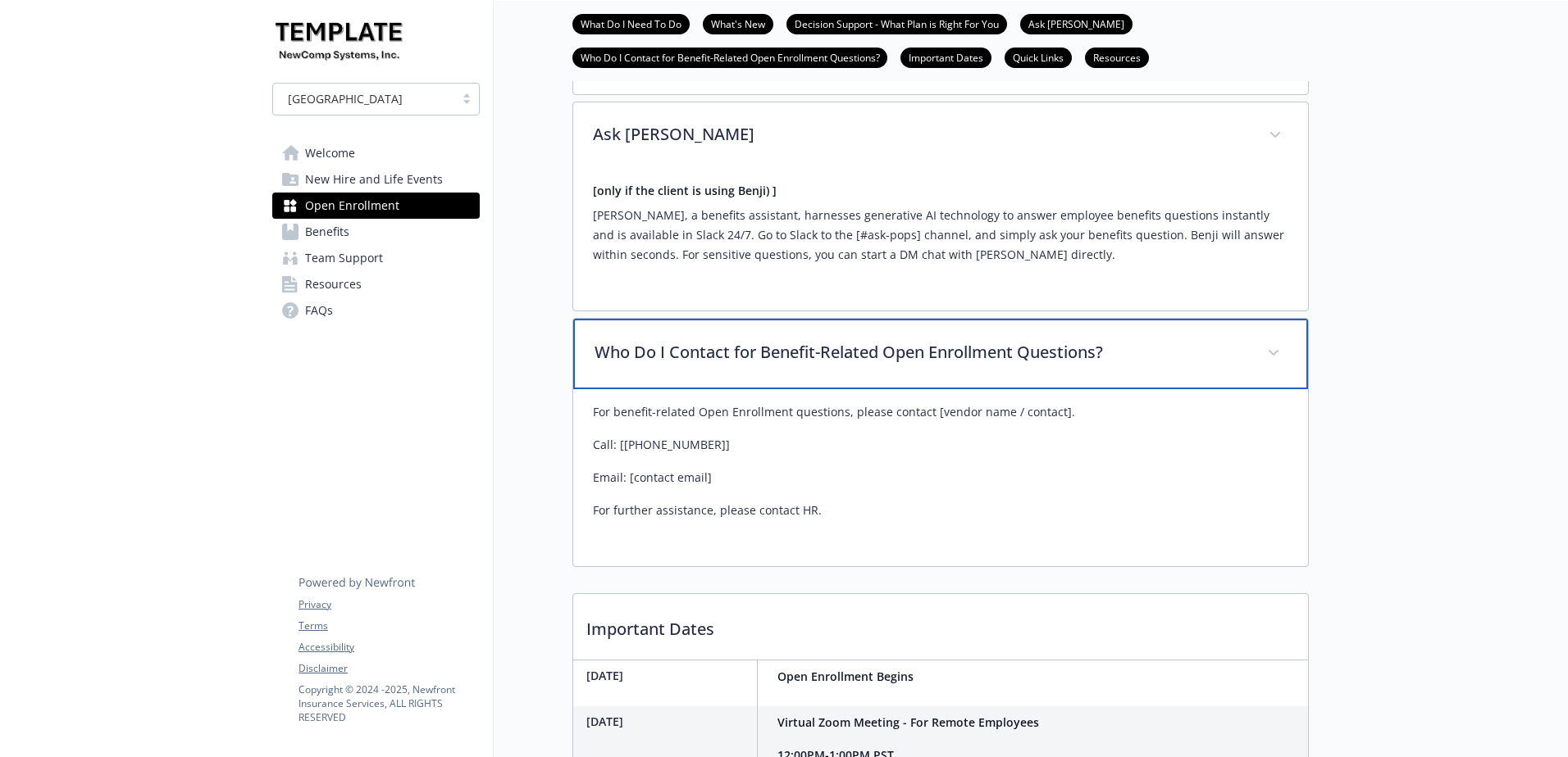
click at [861, 389] on div "Who Do I Contact for Benefit-Related Open Enrollment Questions?" at bounding box center [940, 354] width 735 height 70
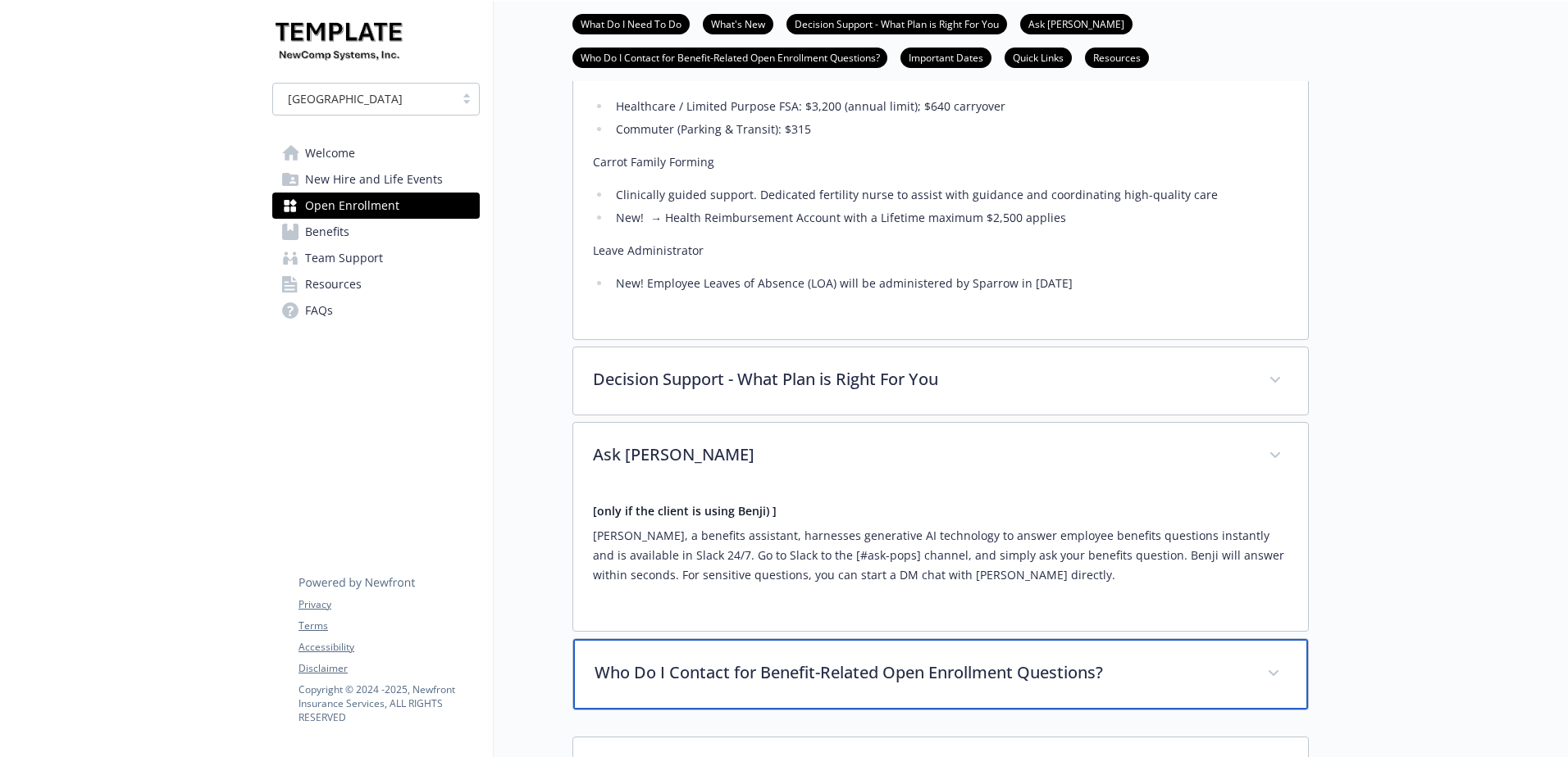
scroll to position [1312, 0]
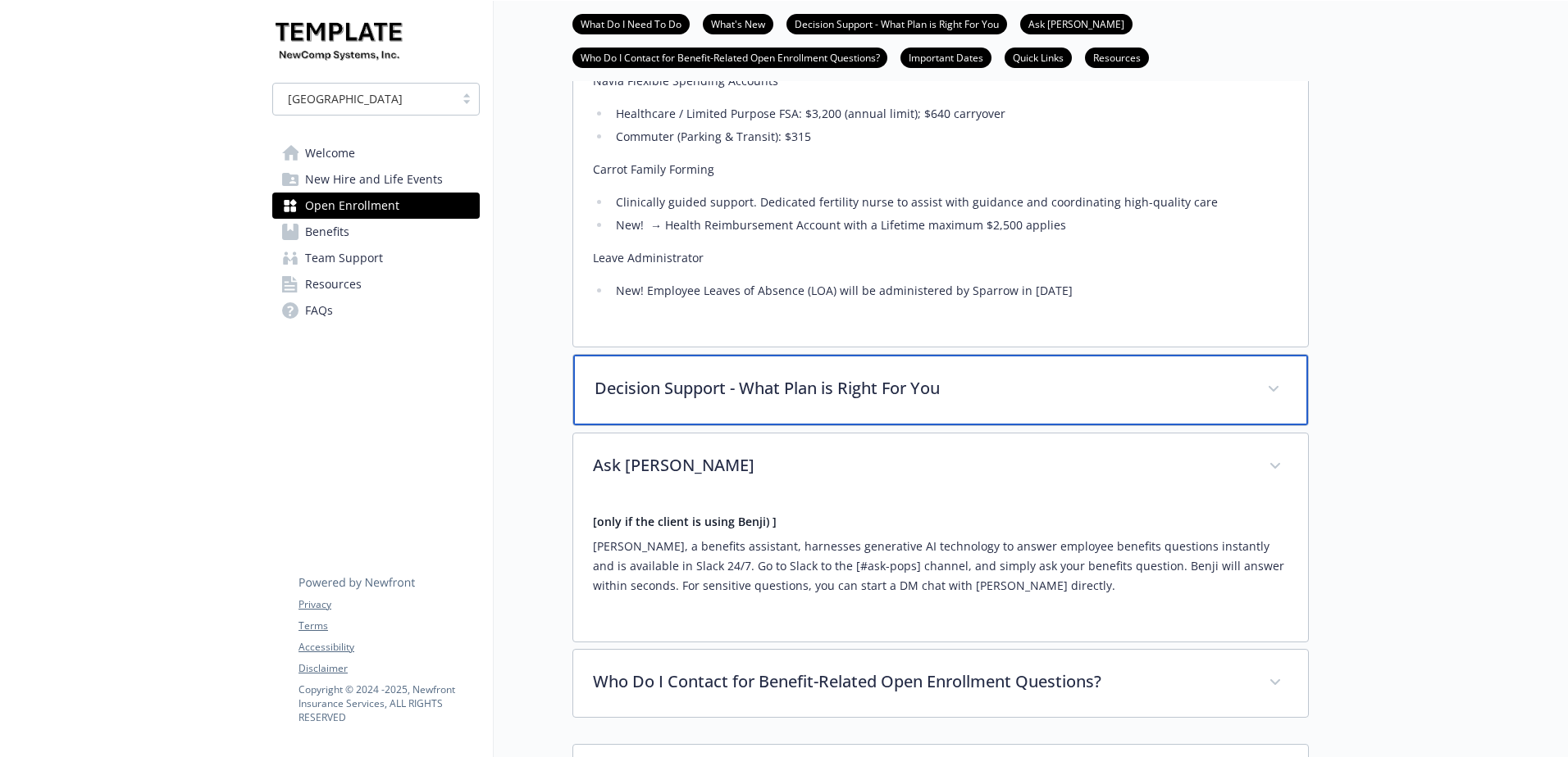
click at [859, 420] on div "Decision Support - What Plan is Right For You" at bounding box center [940, 390] width 735 height 70
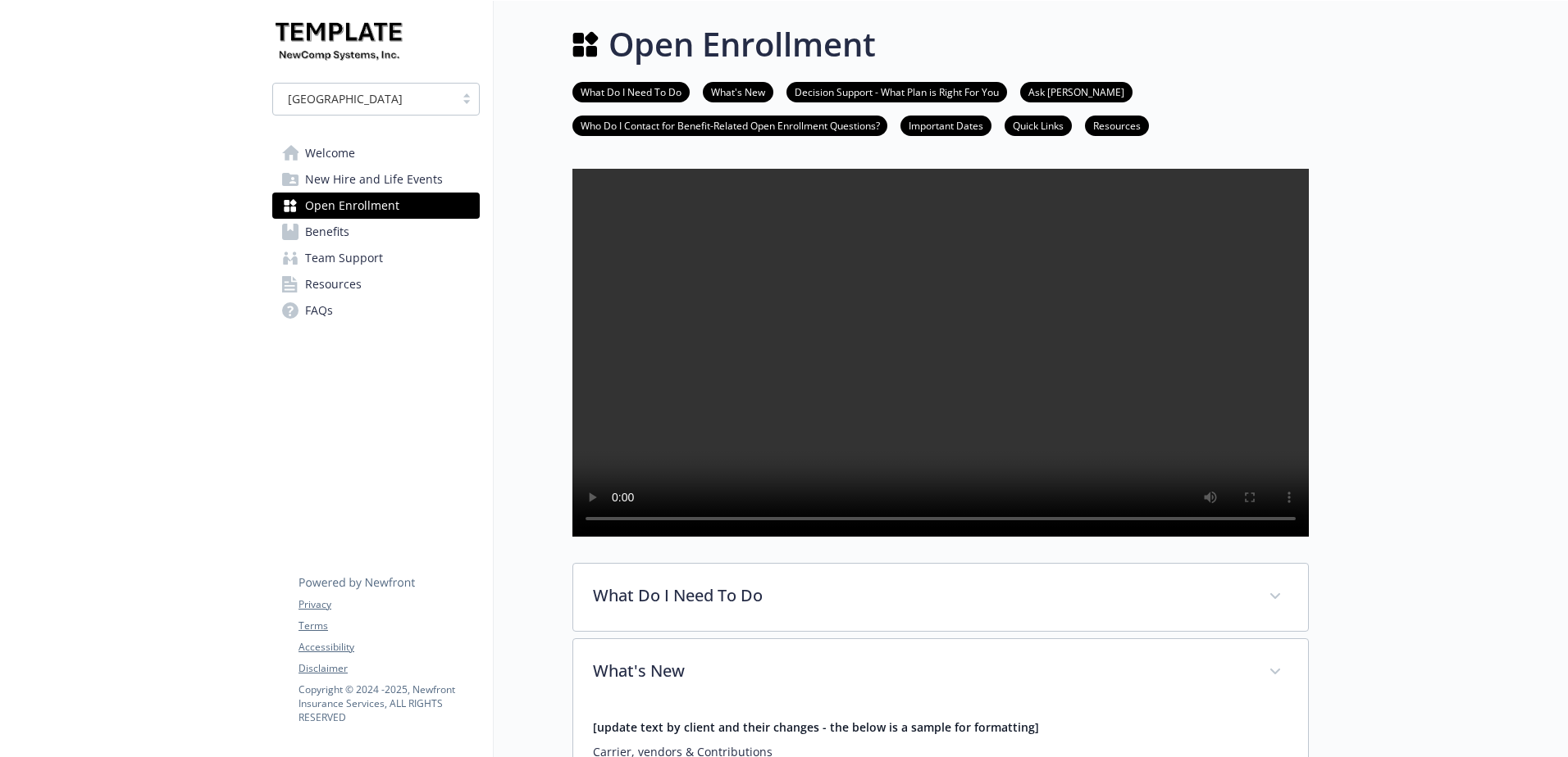
scroll to position [0, 0]
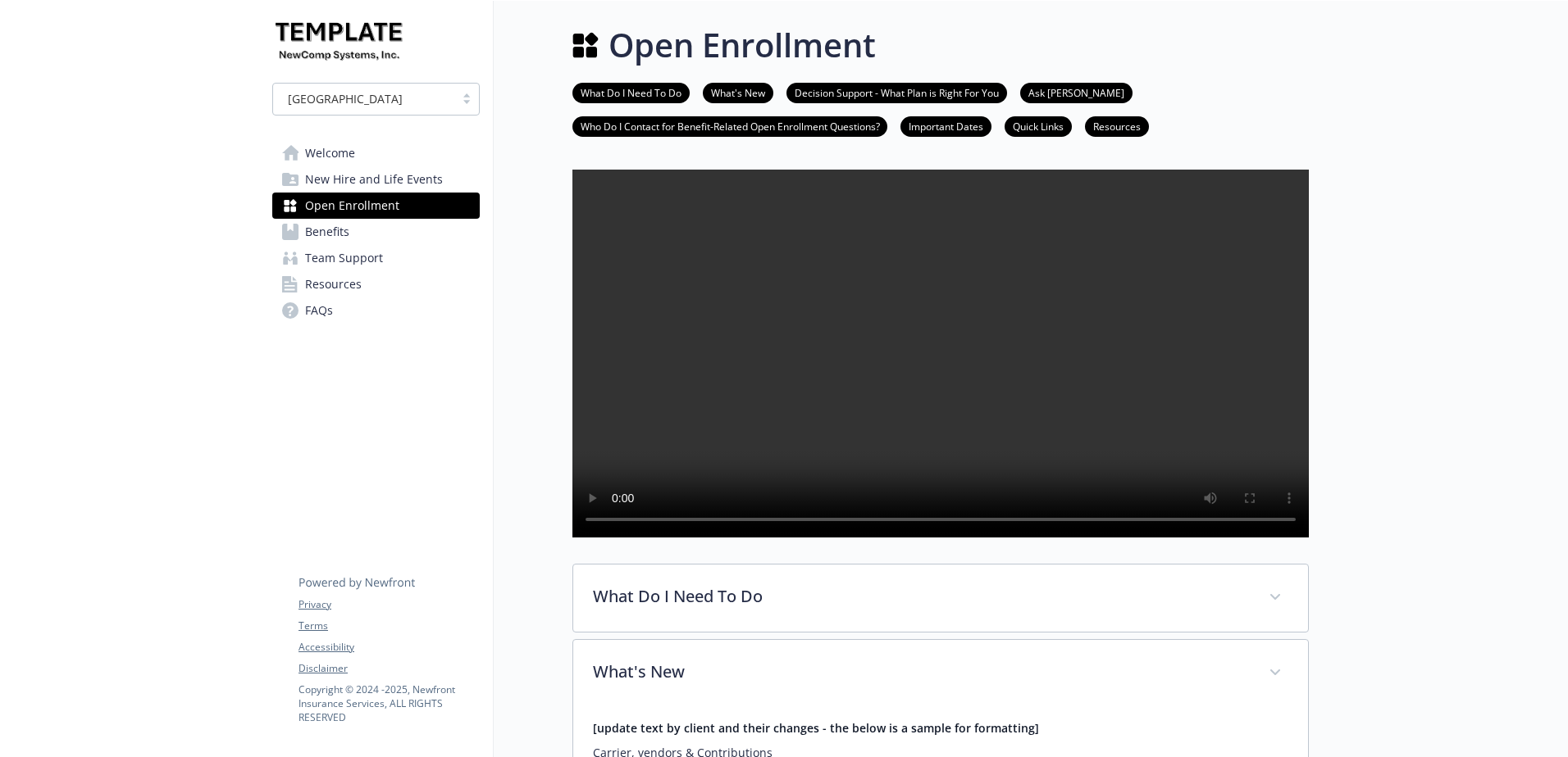
click at [343, 236] on span "Benefits" at bounding box center [327, 232] width 44 height 26
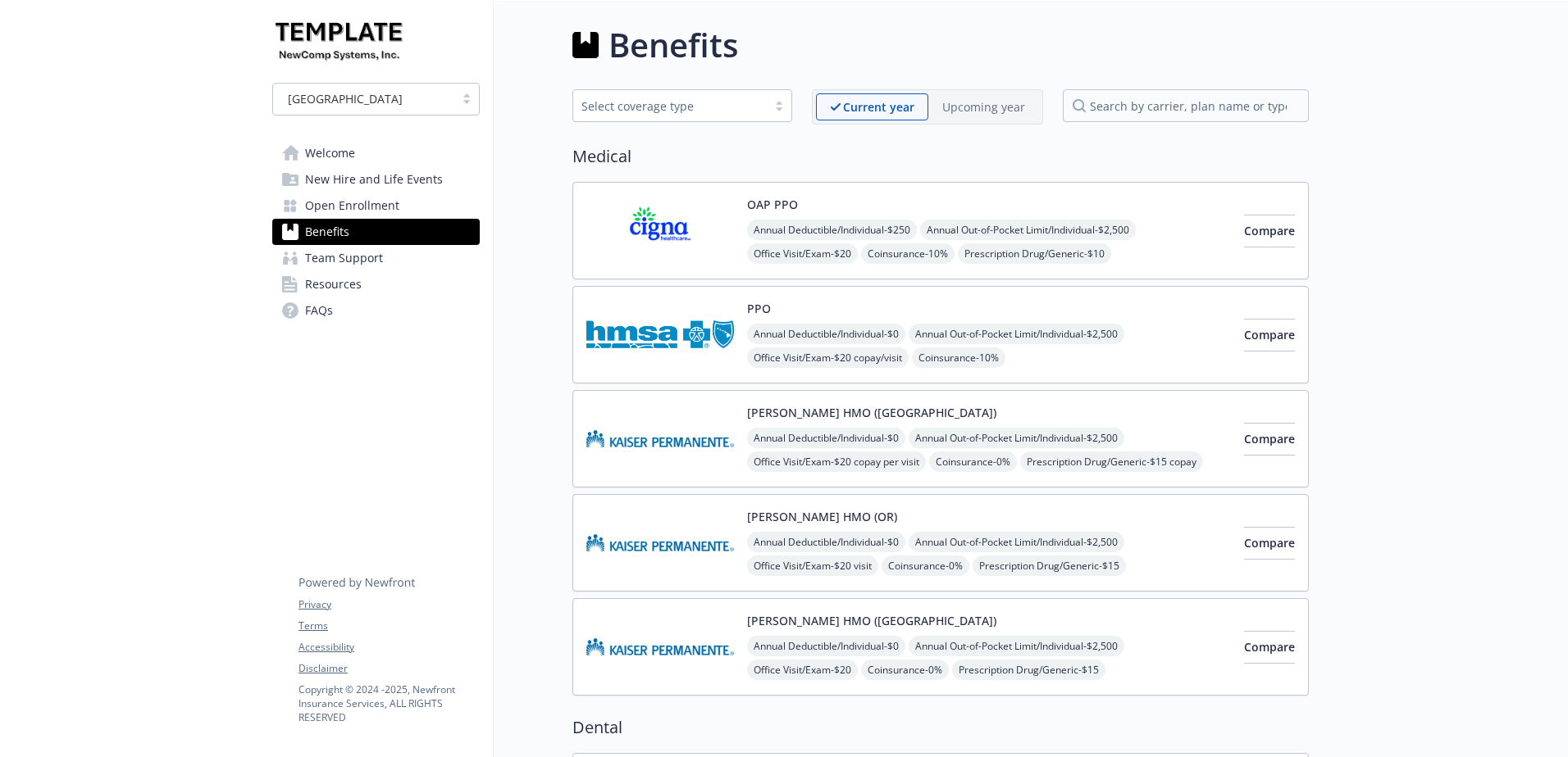
click at [980, 98] on p "Upcoming year" at bounding box center [984, 106] width 83 height 18
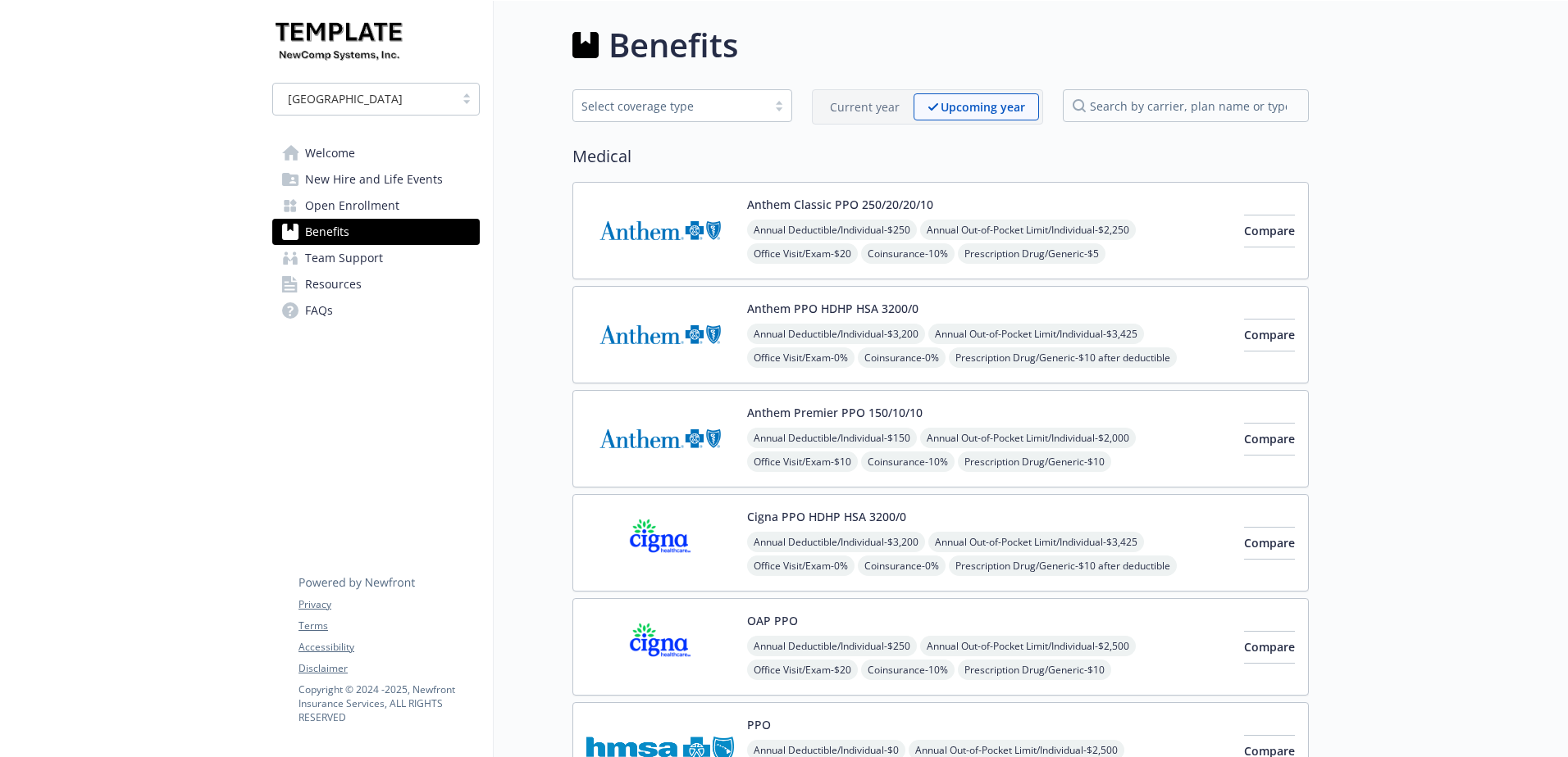
click at [663, 214] on img at bounding box center [660, 230] width 148 height 69
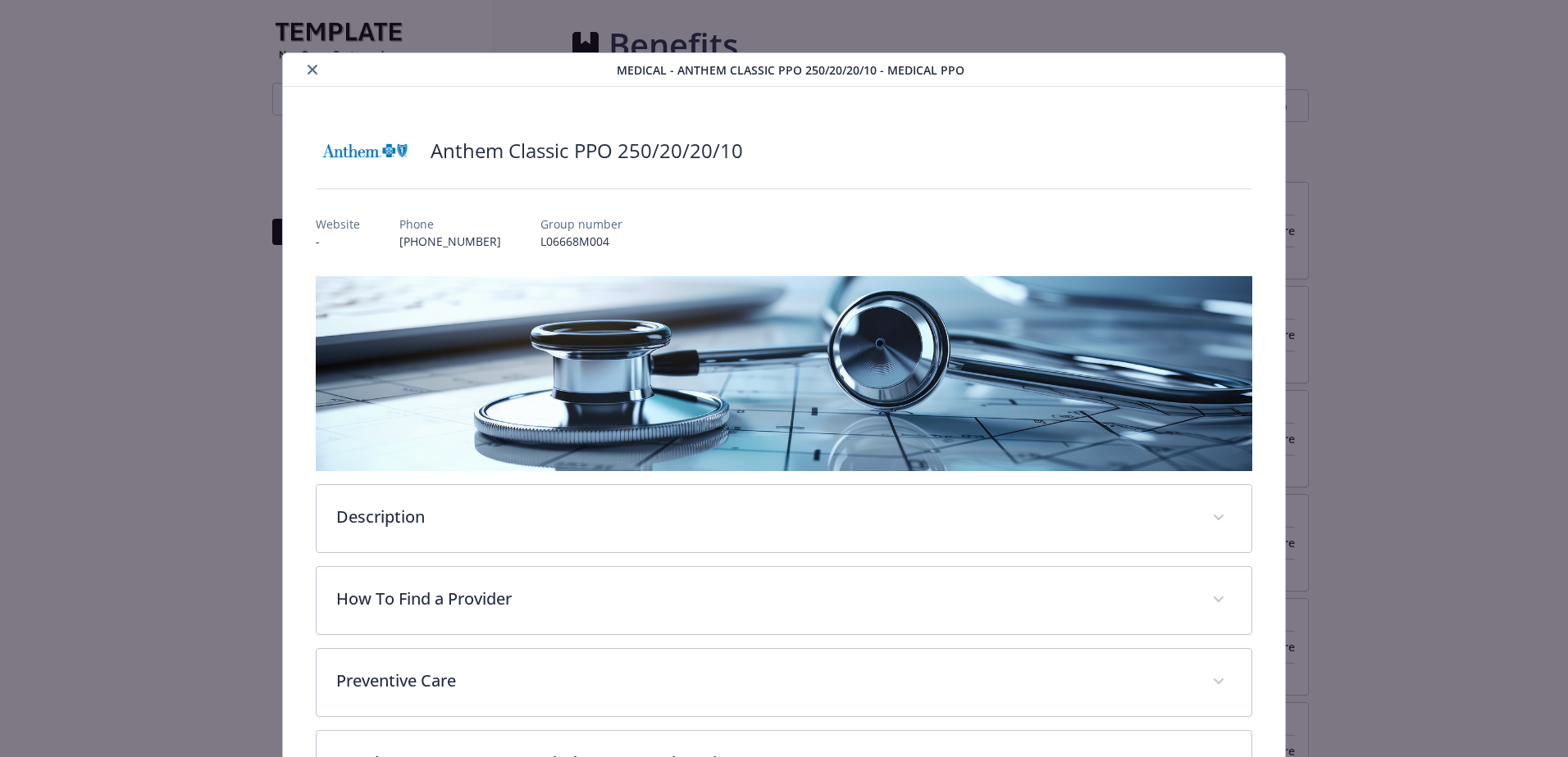
click at [315, 67] on icon "close" at bounding box center [312, 69] width 10 height 10
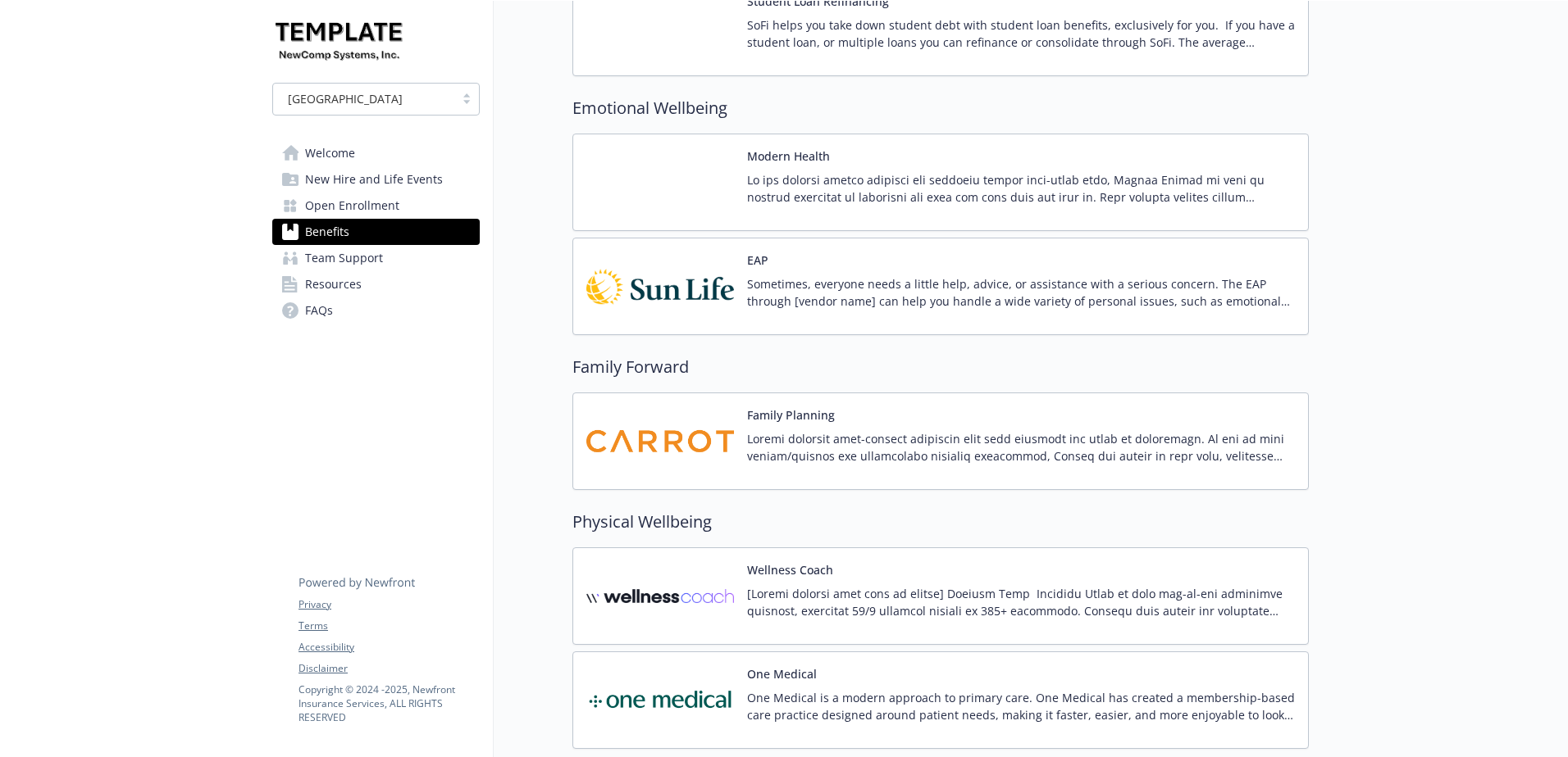
scroll to position [4479, 0]
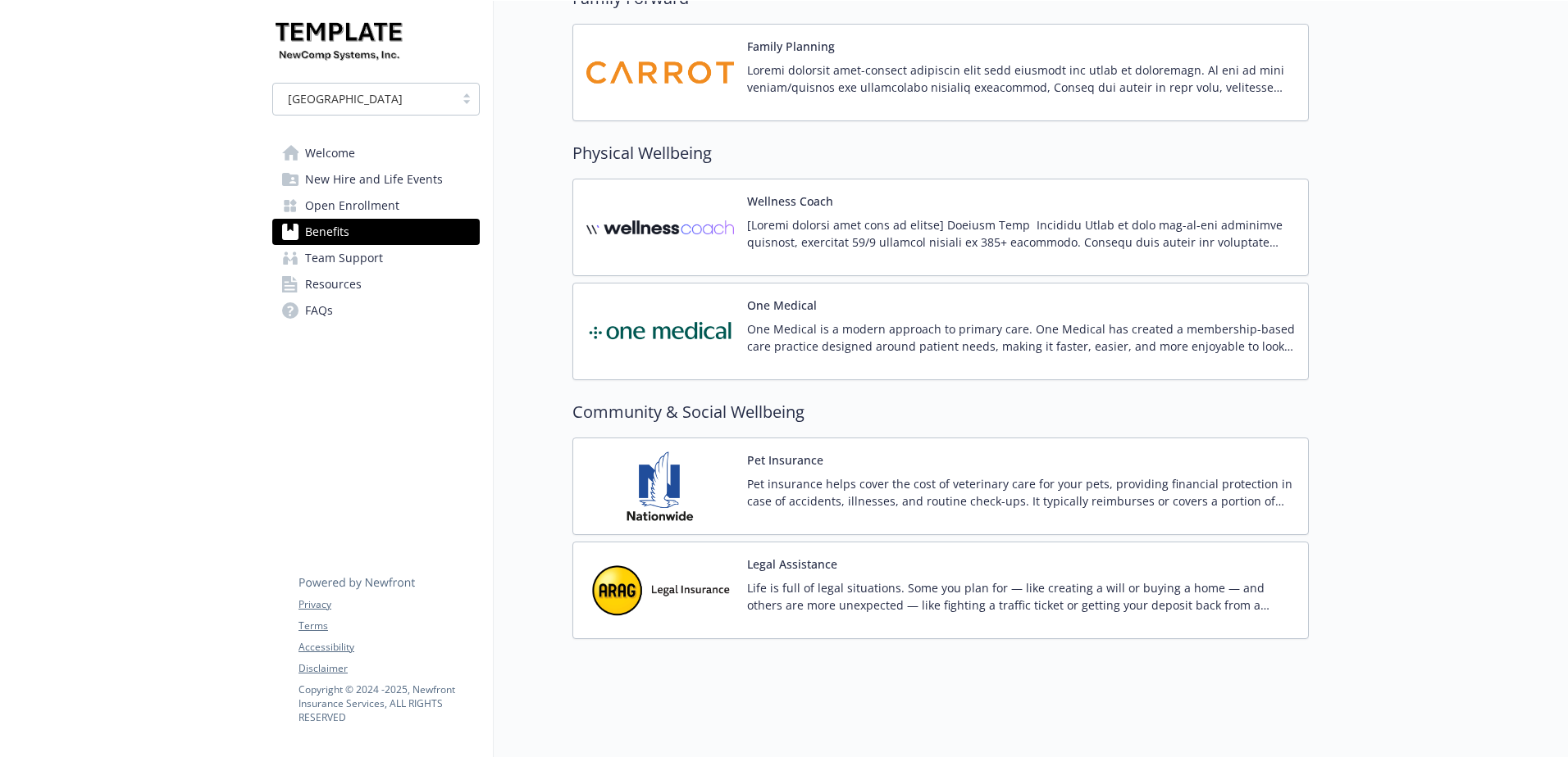
click at [342, 161] on span "Welcome" at bounding box center [330, 153] width 50 height 26
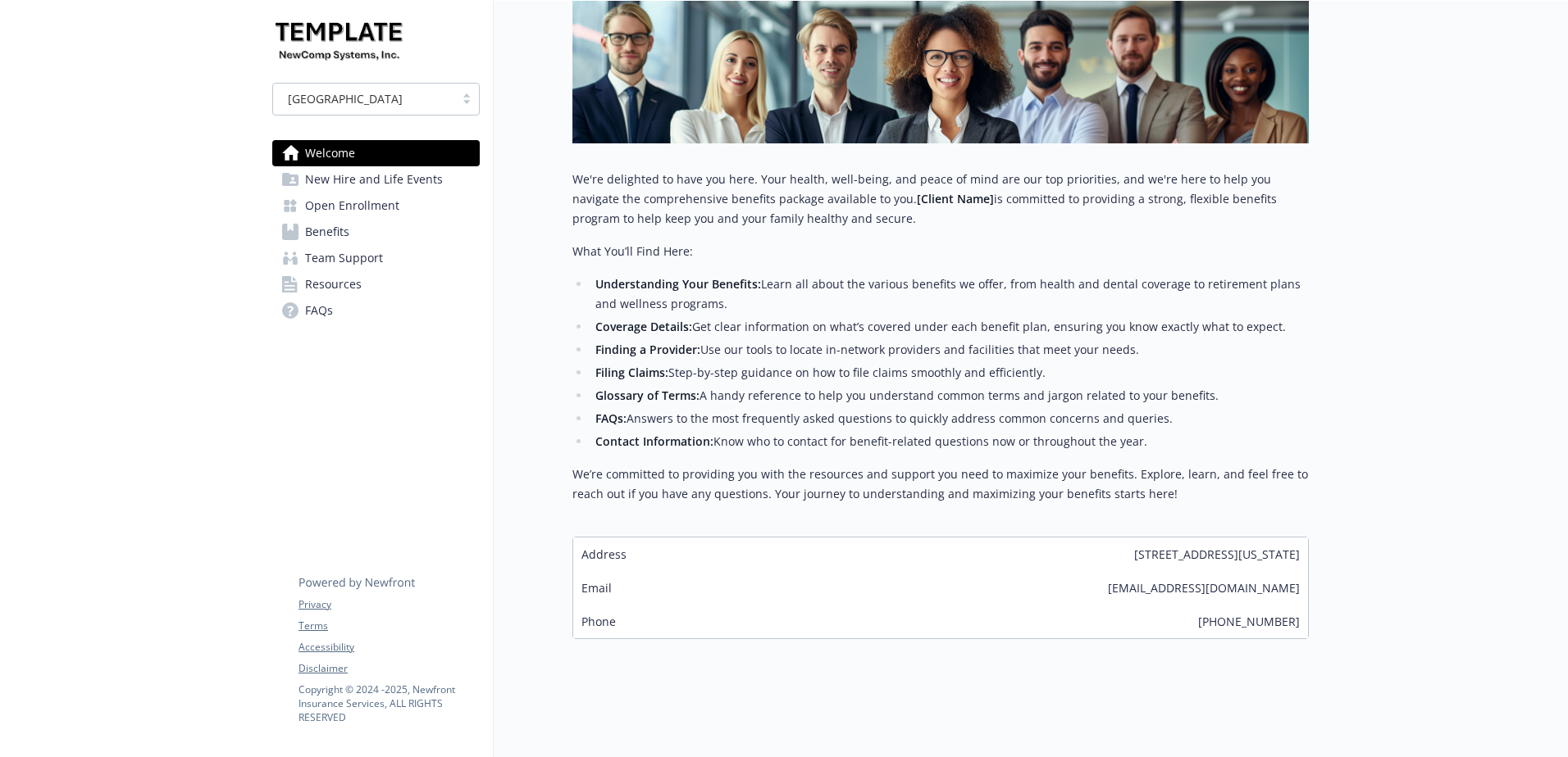
click at [357, 209] on span "Open Enrollment" at bounding box center [352, 205] width 94 height 26
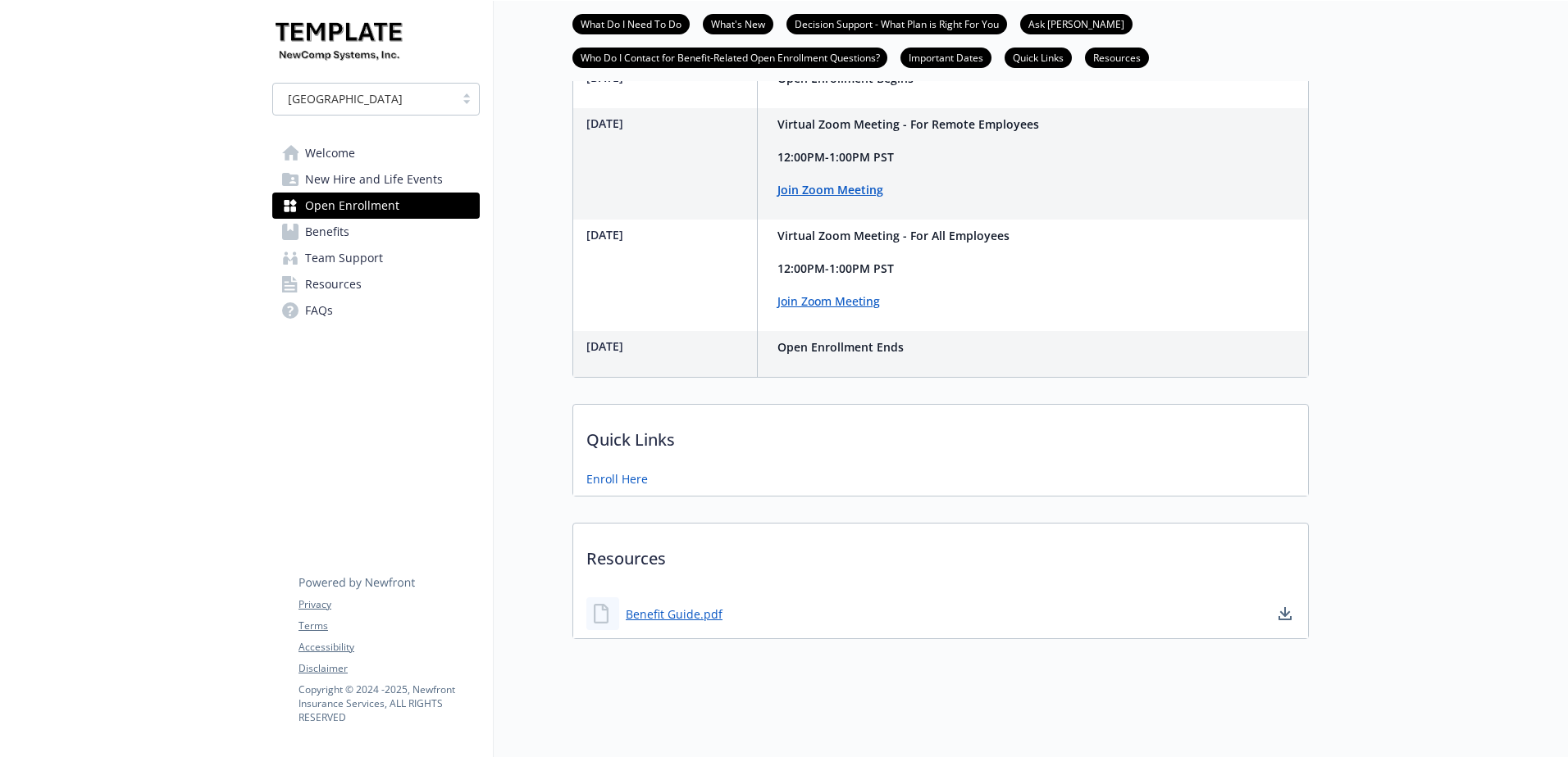
scroll to position [1024, 0]
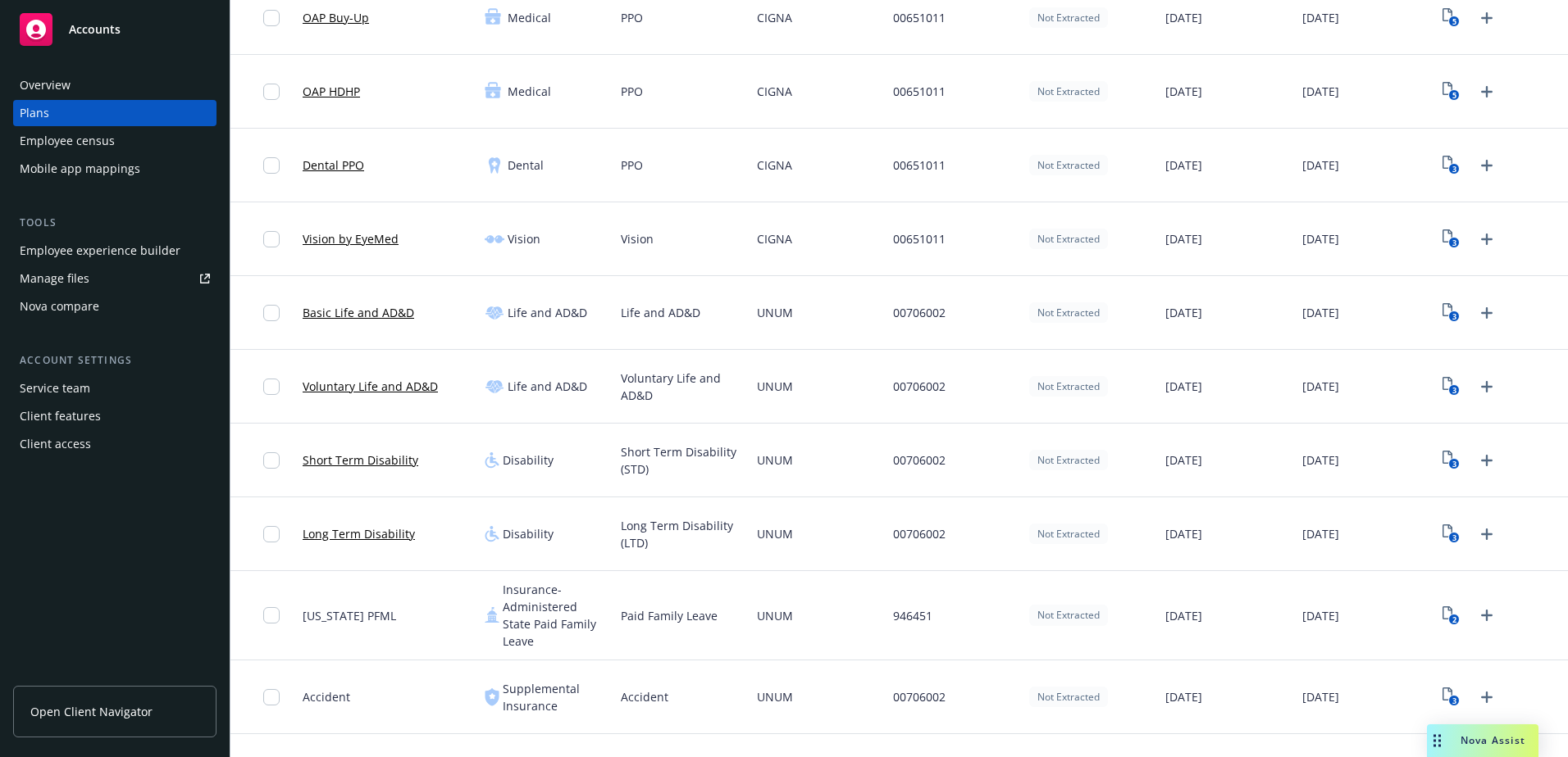
scroll to position [50, 0]
